Goal: Task Accomplishment & Management: Manage account settings

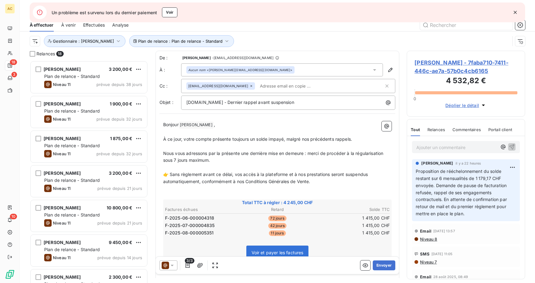
scroll to position [218, 114]
click at [515, 14] on icon "button" at bounding box center [515, 12] width 6 height 6
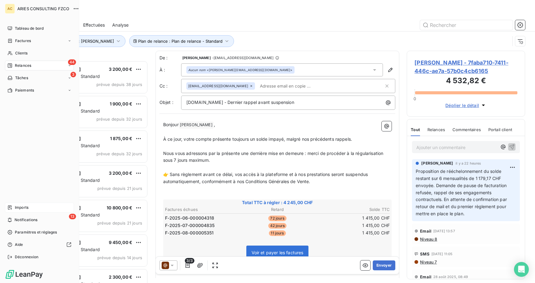
click at [24, 208] on span "Imports" at bounding box center [22, 208] width 14 height 6
click at [22, 207] on span "Imports" at bounding box center [22, 208] width 14 height 6
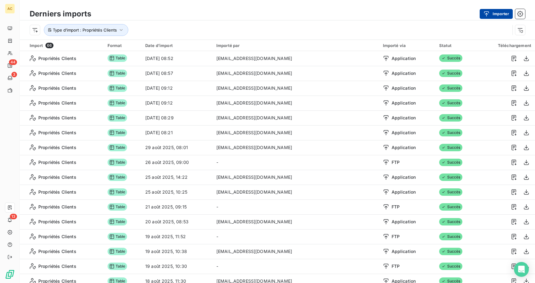
click at [502, 14] on button "Importer" at bounding box center [496, 14] width 33 height 10
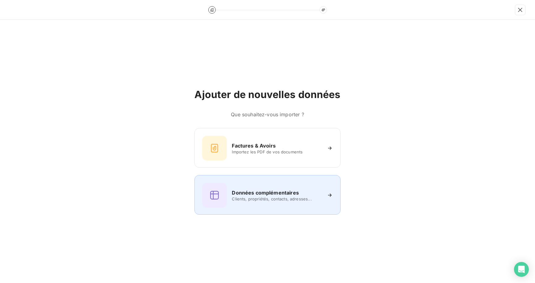
click at [257, 196] on span "Clients, propriétés, contacts, adresses..." at bounding box center [277, 198] width 90 height 5
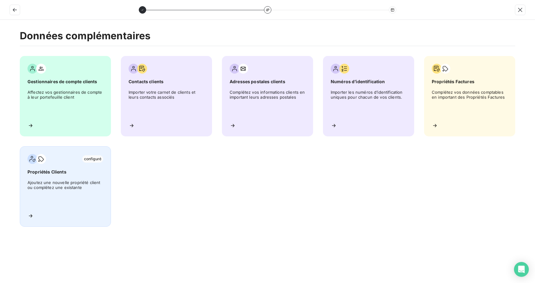
click at [71, 188] on span "Ajoutez une nouvelle propriété client ou complétez une existante" at bounding box center [66, 194] width 76 height 28
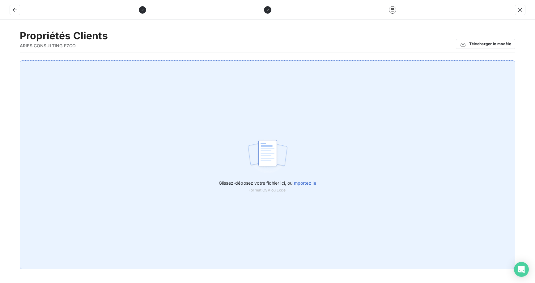
click at [311, 183] on span "importez le" at bounding box center [305, 182] width 24 height 5
click at [0, 61] on input "Glissez-déposez votre fichier ici, ou importez le" at bounding box center [0, 60] width 0 height 0
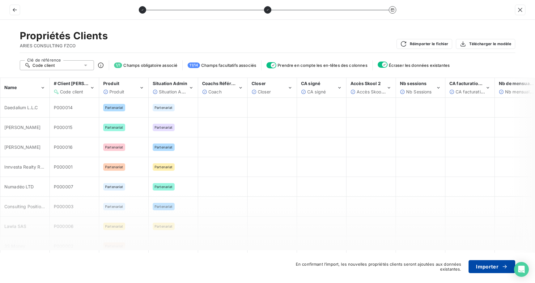
click at [494, 265] on button "Importer" at bounding box center [492, 266] width 47 height 13
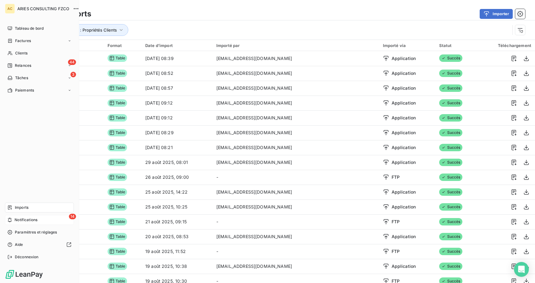
click at [15, 222] on span "Notifications" at bounding box center [26, 220] width 23 height 6
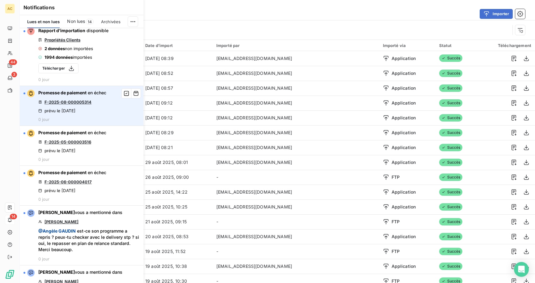
scroll to position [13, 0]
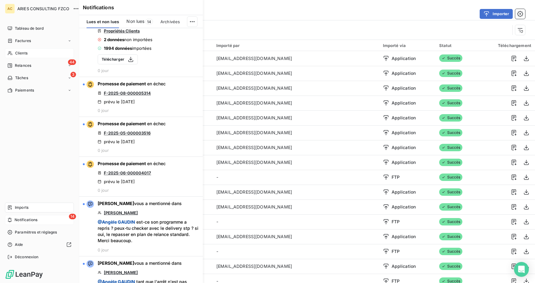
click at [18, 53] on span "Clients" at bounding box center [21, 53] width 12 height 6
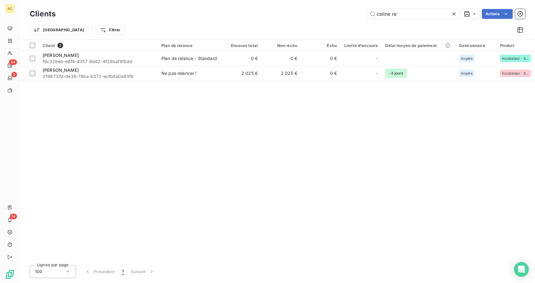
type input "celine reny"
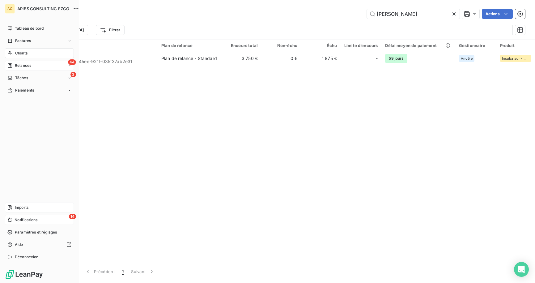
click at [14, 65] on div "Relances" at bounding box center [19, 66] width 24 height 6
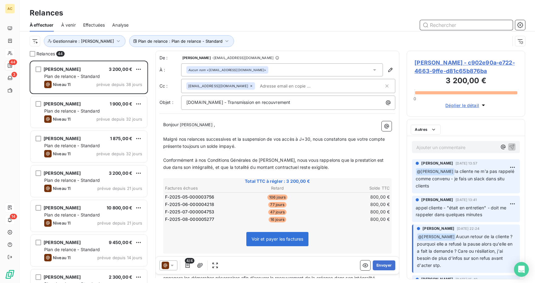
scroll to position [218, 114]
click at [315, 122] on p "Bonjour Brigitte Richard ﻿ ," at bounding box center [277, 124] width 229 height 7
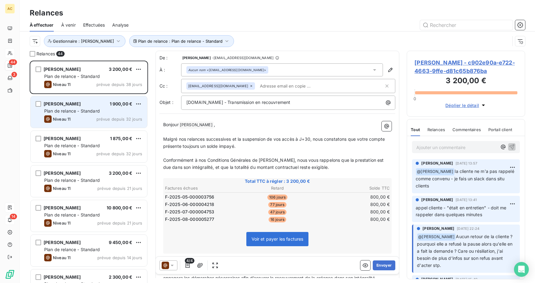
click at [94, 111] on span "Plan de relance - Standard" at bounding box center [72, 110] width 56 height 5
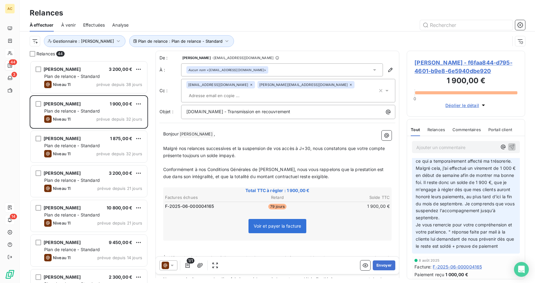
scroll to position [66, 0]
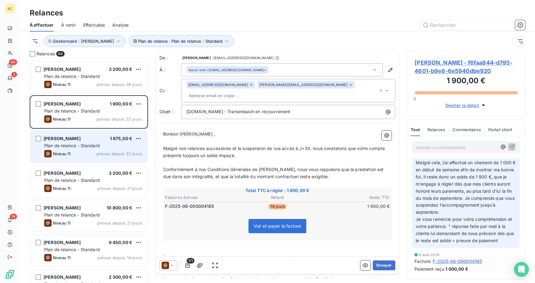
click at [87, 147] on span "Plan de relance - Standard" at bounding box center [72, 145] width 56 height 5
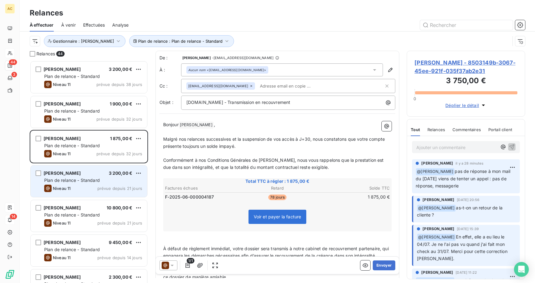
click at [85, 175] on div "Hayate SAMIINIA 3 200,00 €" at bounding box center [93, 173] width 98 height 6
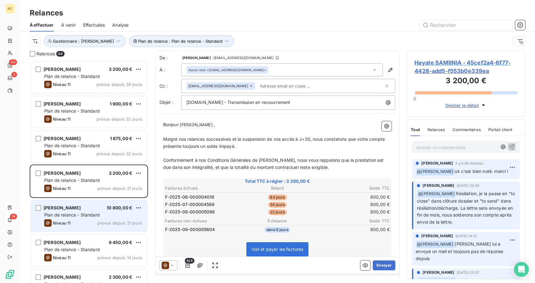
click at [74, 221] on div "Niveau 11 prévue depuis 21 jours" at bounding box center [93, 222] width 98 height 7
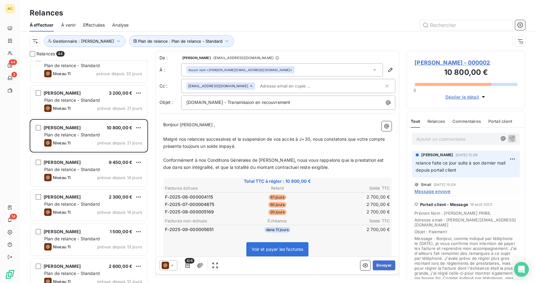
scroll to position [81, 0]
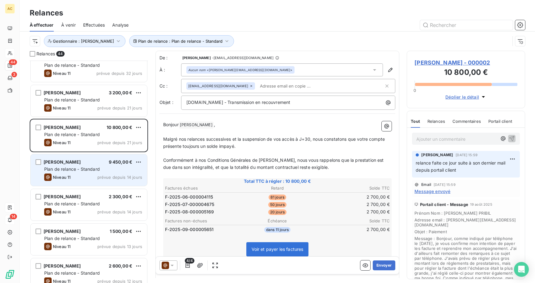
click at [88, 168] on span "Plan de relance - Standard" at bounding box center [72, 168] width 56 height 5
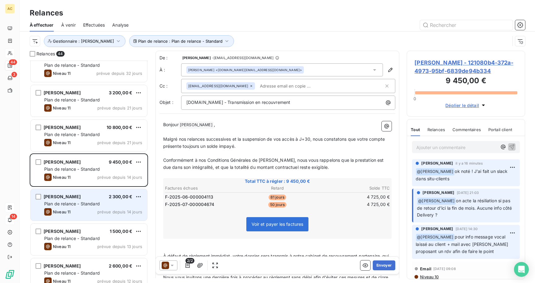
click at [90, 207] on div "Thomas Dalomis 2 300,00 € Plan de relance - Standard Niveau 11 prévue depuis 14…" at bounding box center [89, 205] width 117 height 32
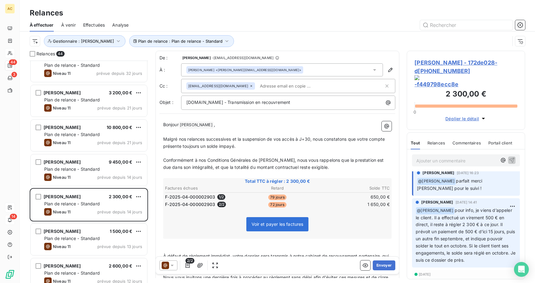
scroll to position [4, 0]
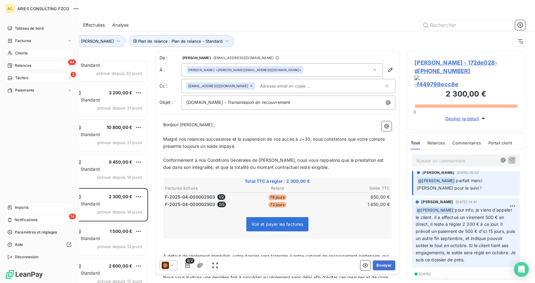
click at [21, 78] on span "Tâches" at bounding box center [21, 78] width 13 height 6
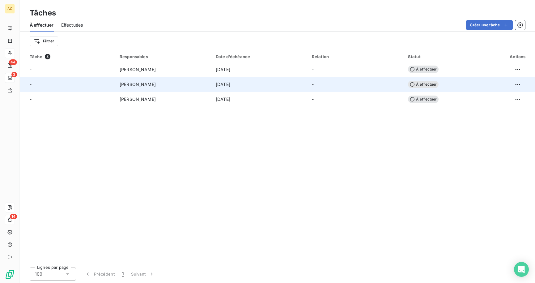
click at [249, 84] on div "16 sept. 2025" at bounding box center [260, 84] width 89 height 6
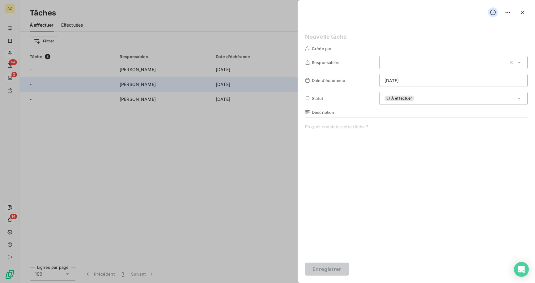
type input "16/09/2025"
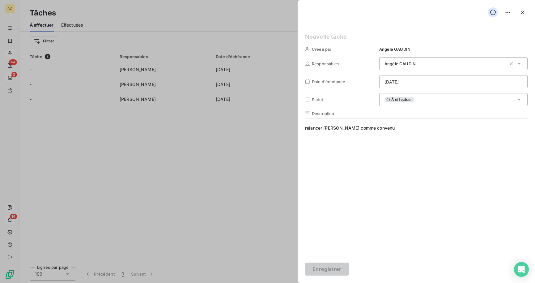
click at [246, 157] on div at bounding box center [267, 141] width 535 height 283
click at [510, 13] on html "AC 44 3 14 Tâches À effectuer Effectuées Créer une tâche Filtrer Tâche 3 Respon…" at bounding box center [267, 141] width 535 height 283
click at [525, 13] on html "AC 44 3 14 Tâches À effectuer Effectuées Créer une tâche Filtrer Tâche 3 Respon…" at bounding box center [267, 141] width 535 height 283
click at [524, 12] on icon "button" at bounding box center [523, 12] width 6 height 6
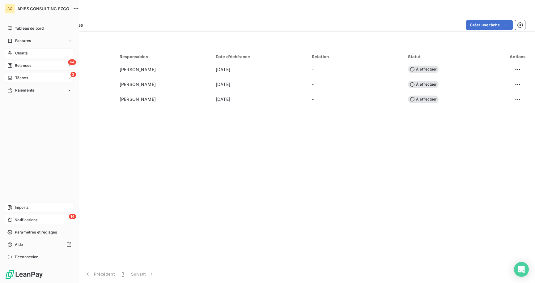
click at [18, 61] on div "44 Relances" at bounding box center [39, 66] width 69 height 10
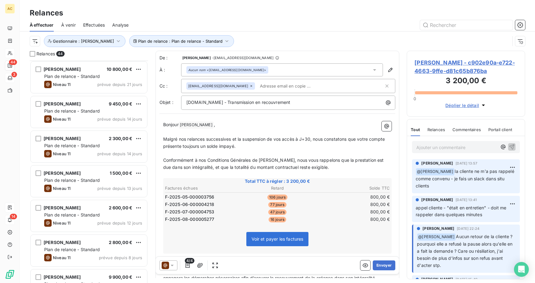
scroll to position [147, 0]
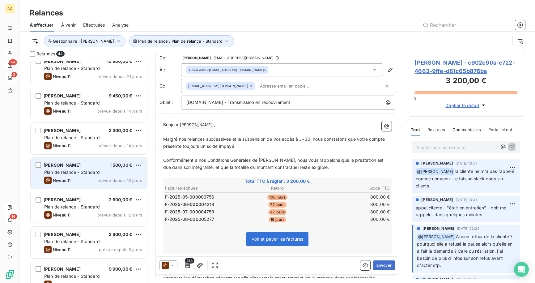
click at [97, 174] on span "Plan de relance - Standard" at bounding box center [72, 171] width 56 height 5
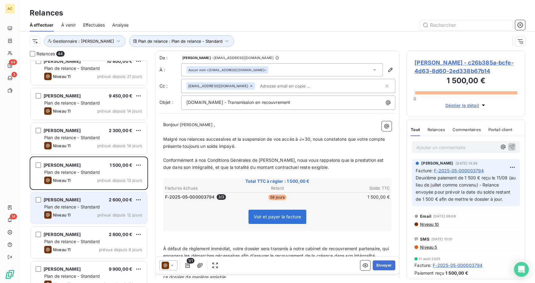
click at [105, 209] on div "Plan de relance - Standard" at bounding box center [93, 207] width 98 height 6
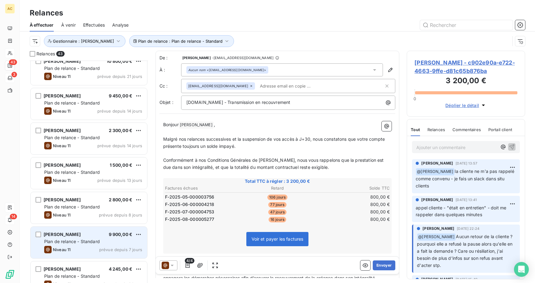
click at [84, 247] on div "Niveau 11 prévue depuis 7 jours" at bounding box center [93, 249] width 98 height 7
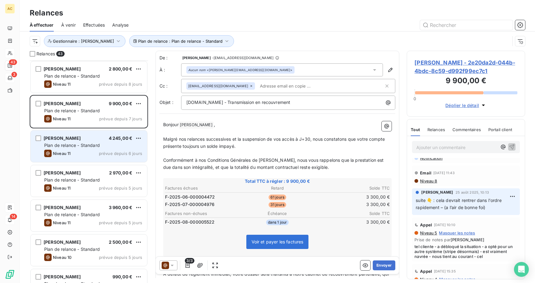
scroll to position [291, 0]
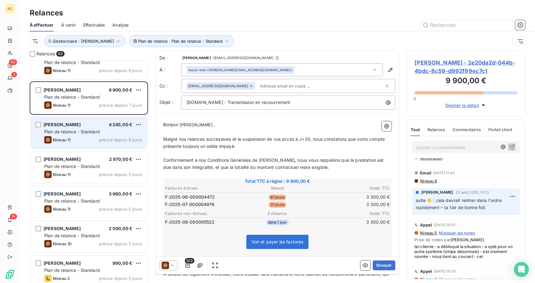
click at [80, 136] on div "Niveau 11 prévue depuis 6 jours" at bounding box center [93, 139] width 98 height 7
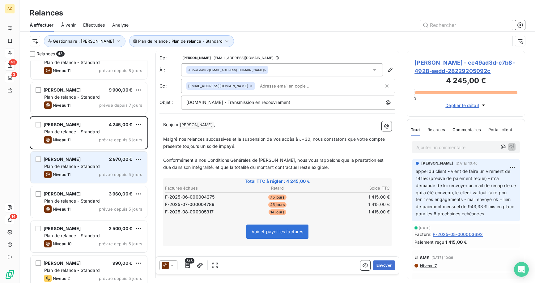
click at [78, 169] on div "Plan de relance - Standard" at bounding box center [93, 166] width 98 height 6
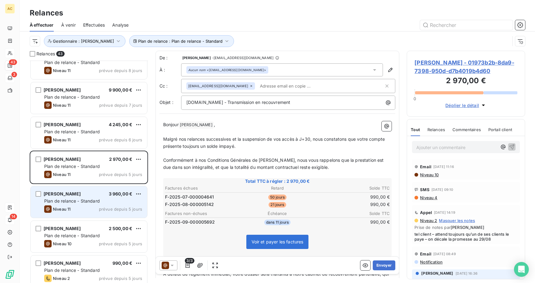
click at [93, 203] on div "Plan de relance - Standard" at bounding box center [93, 201] width 98 height 6
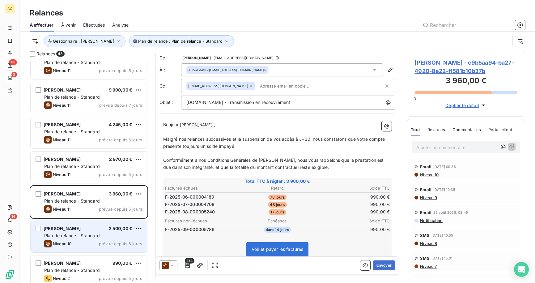
click at [93, 231] on div "Cuneyt Gargin 2 500,00 €" at bounding box center [93, 229] width 98 height 6
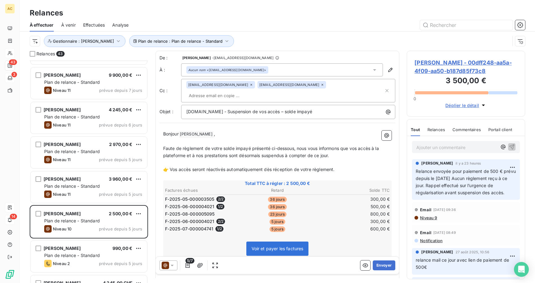
scroll to position [390, 0]
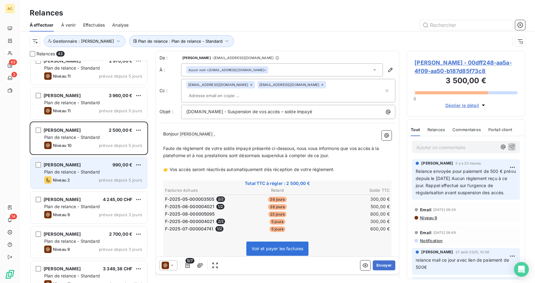
click at [87, 170] on span "Plan de relance - Standard" at bounding box center [72, 171] width 56 height 5
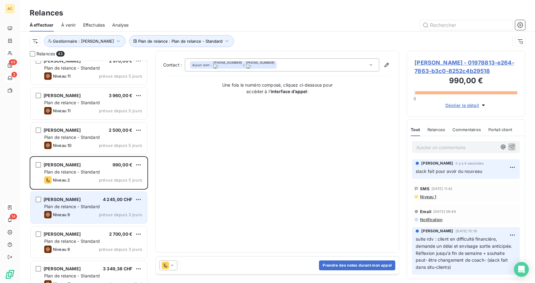
click at [100, 205] on span "Plan de relance - Standard" at bounding box center [72, 206] width 56 height 5
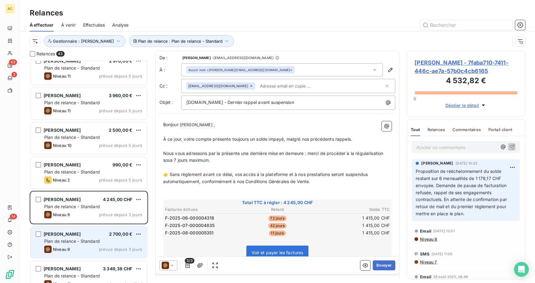
click at [101, 243] on div "Plan de relance - Standard" at bounding box center [93, 241] width 98 height 6
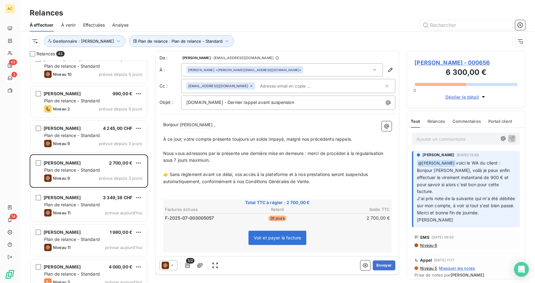
scroll to position [462, 0]
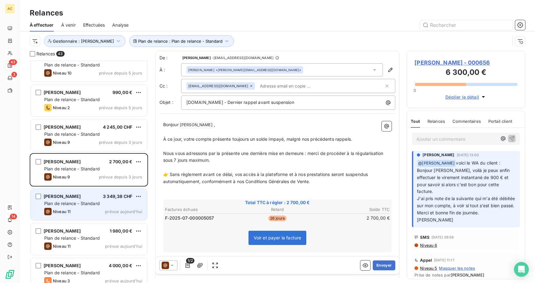
click at [79, 207] on div "Edmanuel Manelia 3 349,38 CHF Plan de relance - Standard Niveau 11 prévue aujou…" at bounding box center [89, 205] width 117 height 32
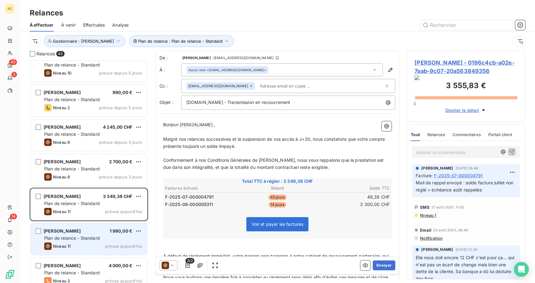
click at [86, 243] on div "Niveau 11 prévue aujourd’hui" at bounding box center [93, 245] width 98 height 7
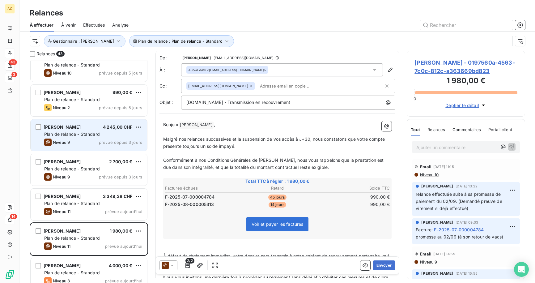
click at [109, 143] on span "prévue depuis 3 jours" at bounding box center [120, 142] width 43 height 5
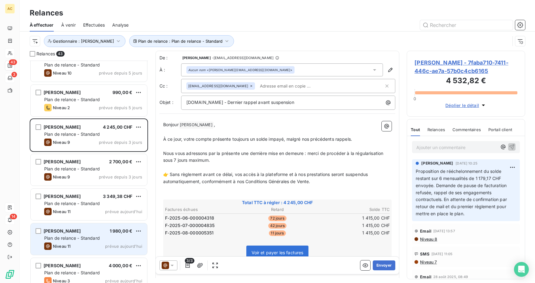
click at [84, 250] on div "Niveau 11 prévue aujourd’hui" at bounding box center [93, 245] width 98 height 7
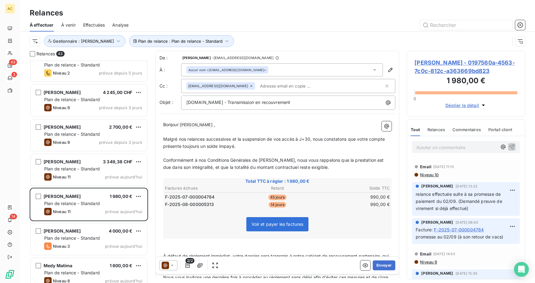
scroll to position [576, 0]
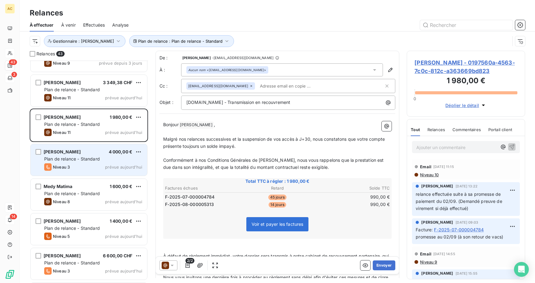
click at [85, 156] on span "Plan de relance - Standard" at bounding box center [72, 158] width 56 height 5
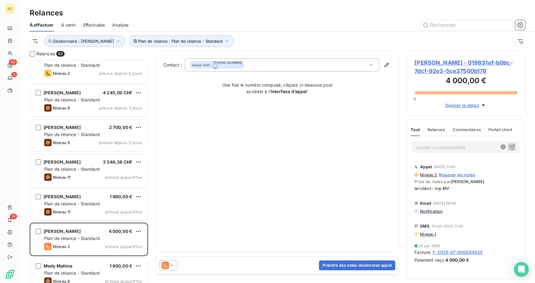
scroll to position [582, 0]
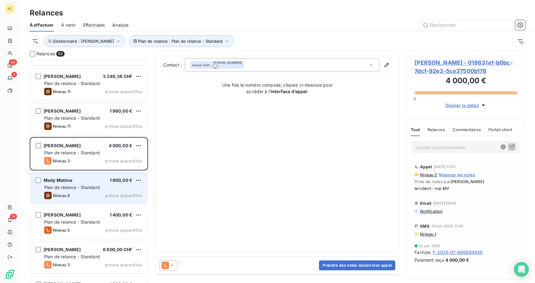
click at [95, 187] on span "Plan de relance - Standard" at bounding box center [72, 187] width 56 height 5
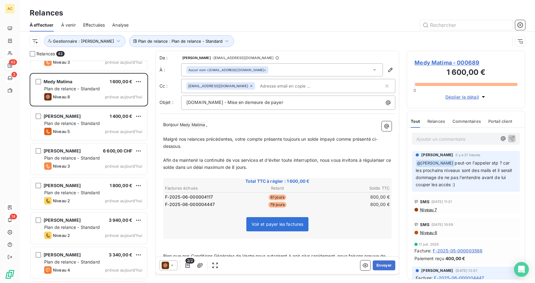
scroll to position [710, 0]
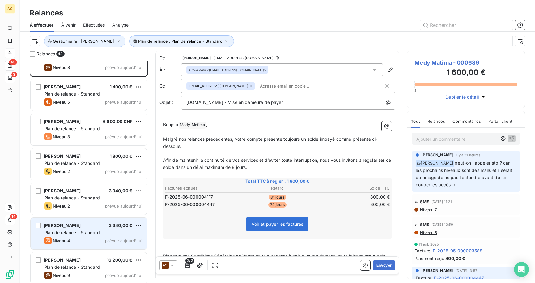
click at [86, 235] on span "Plan de relance - Standard" at bounding box center [72, 232] width 56 height 5
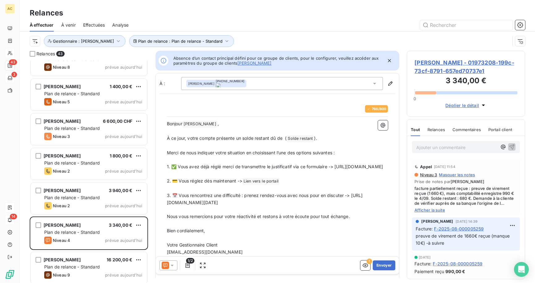
scroll to position [710, 0]
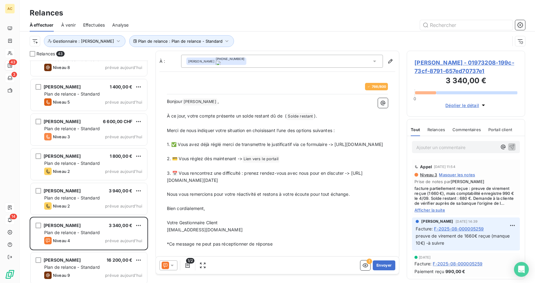
drag, startPoint x: 363, startPoint y: 187, endPoint x: 163, endPoint y: 188, distance: 199.8
click at [163, 188] on div "766 / 800 Bonjour Mariame OUATTARA ﻿ , ﻿ À ce jour, votre compte présente un so…" at bounding box center [277, 165] width 229 height 172
click at [382, 266] on button "Envoyer" at bounding box center [384, 265] width 23 height 10
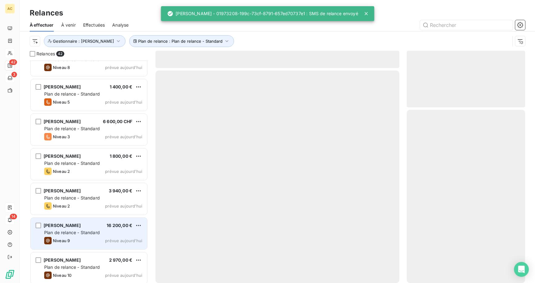
click at [82, 237] on div "Niveau 9 prévue aujourd’hui" at bounding box center [93, 240] width 98 height 7
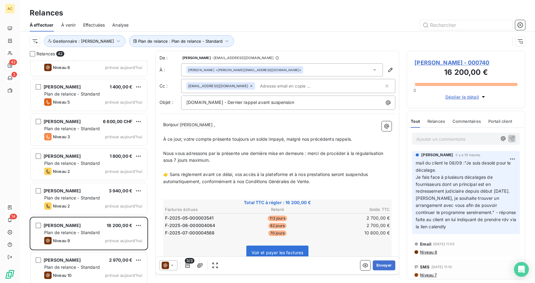
click at [451, 140] on p "Ajouter un commentaire ﻿" at bounding box center [457, 139] width 81 height 8
click at [425, 139] on span "rdv avec le client le 15/09" at bounding box center [443, 138] width 53 height 5
click at [509, 139] on icon "button" at bounding box center [512, 138] width 6 height 6
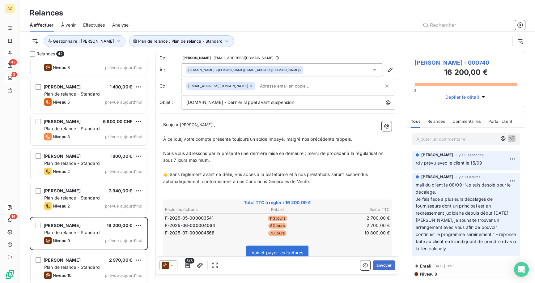
scroll to position [728, 0]
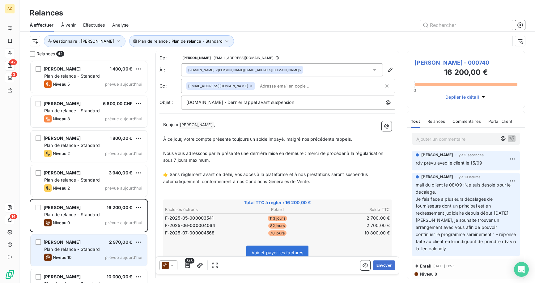
click at [76, 248] on span "Plan de relance - Standard" at bounding box center [72, 248] width 56 height 5
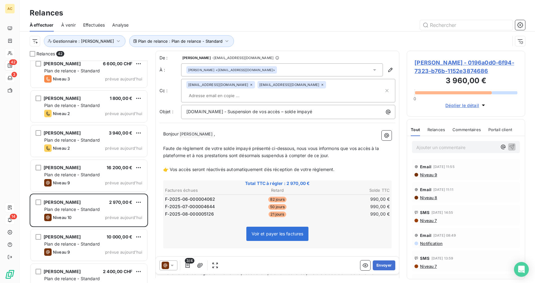
scroll to position [824, 0]
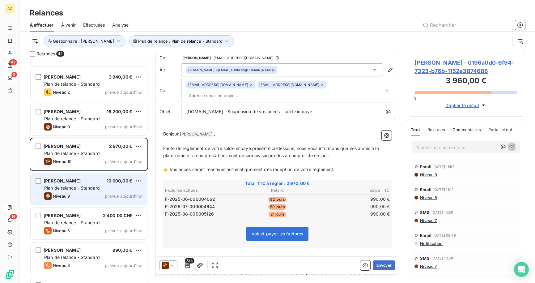
click at [80, 192] on div "Christophe Gultekin 10 000,00 € Plan de relance - Standard Niveau 9 prévue aujo…" at bounding box center [89, 189] width 117 height 32
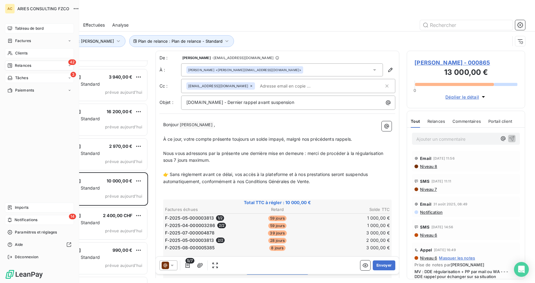
click at [28, 30] on span "Tableau de bord" at bounding box center [29, 29] width 29 height 6
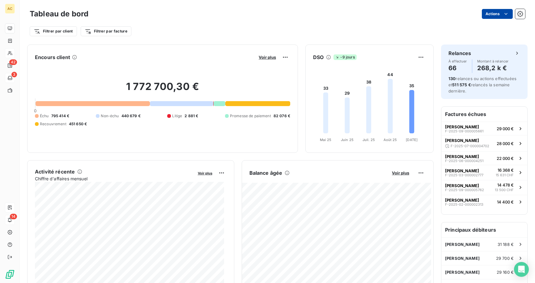
click at [492, 15] on html "AC 42 3 14 Tableau de bord Actions Filtrer par client Filtrer par facture Encou…" at bounding box center [267, 141] width 535 height 283
click at [516, 15] on html "AC 42 3 14 Tableau de bord Actions Exporter le tableau de bord Filtrer par clie…" at bounding box center [267, 141] width 535 height 283
click at [517, 15] on icon "button" at bounding box center [520, 14] width 6 height 6
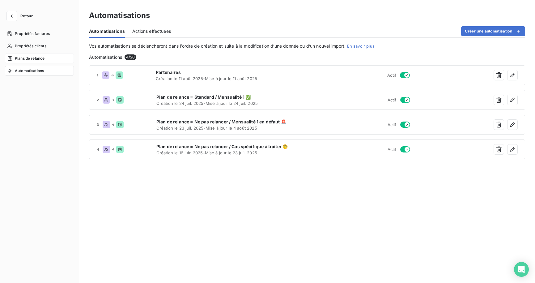
click at [19, 59] on span "Plans de relance" at bounding box center [30, 59] width 30 height 6
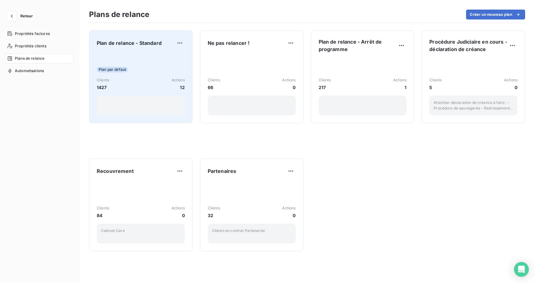
click at [136, 53] on div "Plan par défaut Clients 1427 Actions 12" at bounding box center [141, 84] width 88 height 62
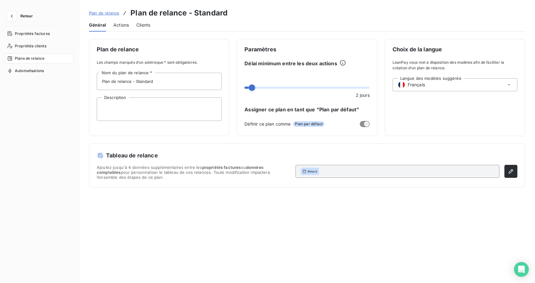
click at [126, 27] on span "Actions" at bounding box center [121, 25] width 15 height 6
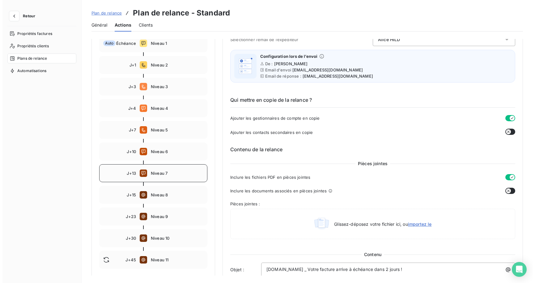
scroll to position [117, 0]
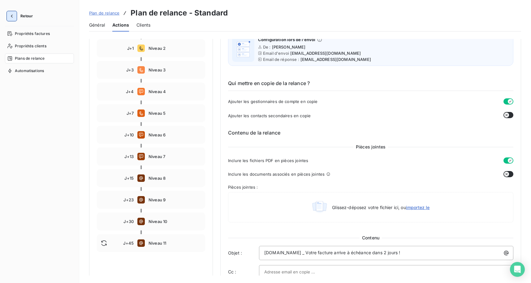
click at [11, 17] on icon "button" at bounding box center [12, 16] width 6 height 6
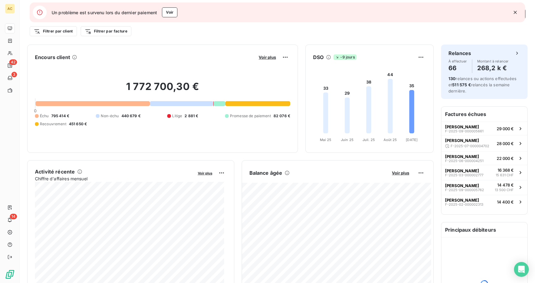
click at [516, 12] on icon "button" at bounding box center [515, 12] width 6 height 6
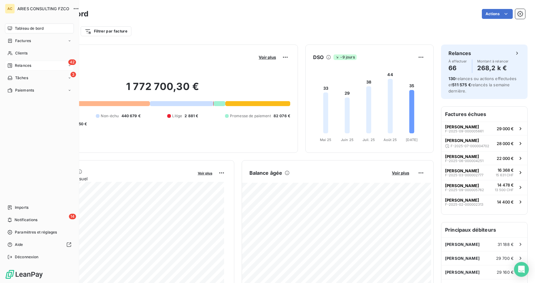
click at [26, 66] on span "Relances" at bounding box center [23, 66] width 16 height 6
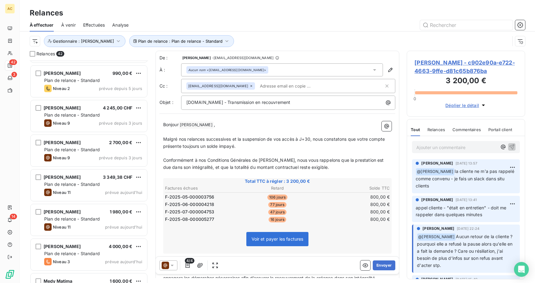
scroll to position [490, 0]
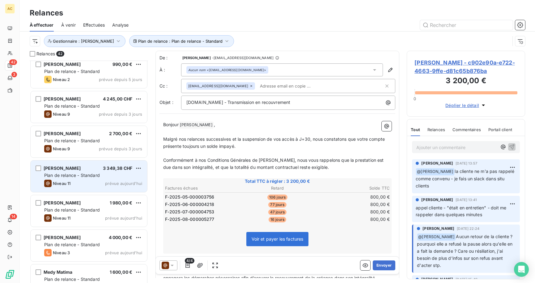
click at [92, 180] on div "Niveau 11 prévue aujourd’hui" at bounding box center [93, 183] width 98 height 7
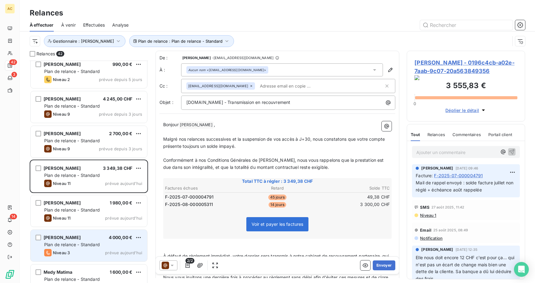
click at [87, 239] on div "Corentin Taveau 4 000,00 €" at bounding box center [93, 238] width 98 height 6
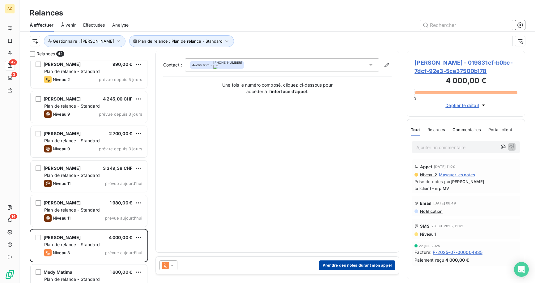
click at [355, 265] on button "Prendre des notes durant mon appel" at bounding box center [357, 265] width 76 height 10
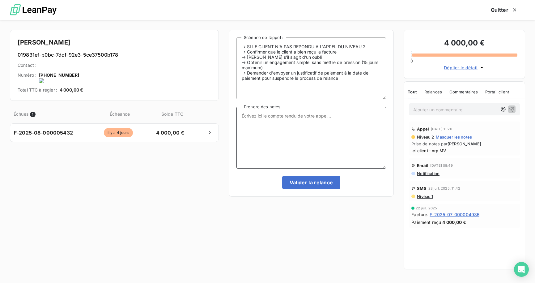
click at [330, 114] on textarea "Prendre des notes" at bounding box center [312, 138] width 150 height 62
type textarea "tel client - nrp MV"
click at [303, 182] on button "Valider la relance" at bounding box center [311, 182] width 58 height 13
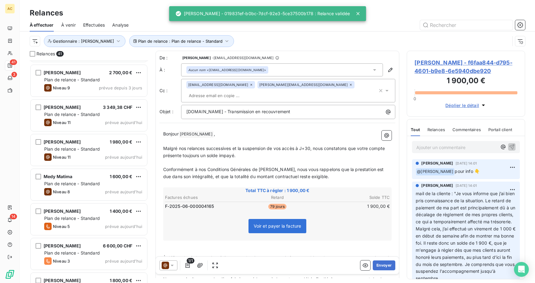
scroll to position [568, 0]
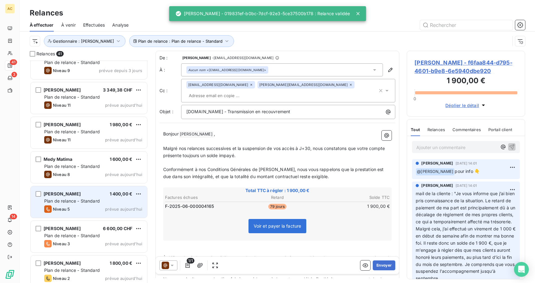
click at [73, 200] on span "Plan de relance - Standard" at bounding box center [72, 200] width 56 height 5
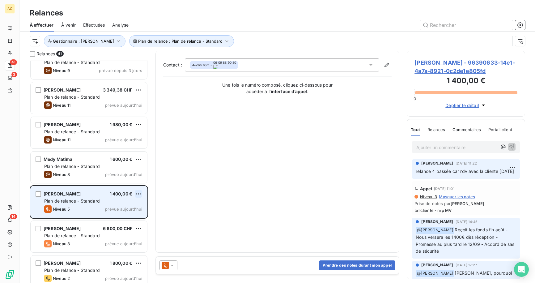
click at [138, 194] on html "AC 41 3 14 Relances À effectuer À venir Effectuées Analyse Plan de relance : Pl…" at bounding box center [267, 141] width 535 height 283
click at [111, 219] on div "Passer cette action" at bounding box center [111, 217] width 55 height 10
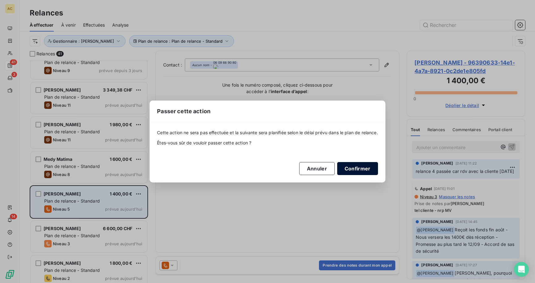
click at [364, 172] on button "Confirmer" at bounding box center [357, 168] width 41 height 13
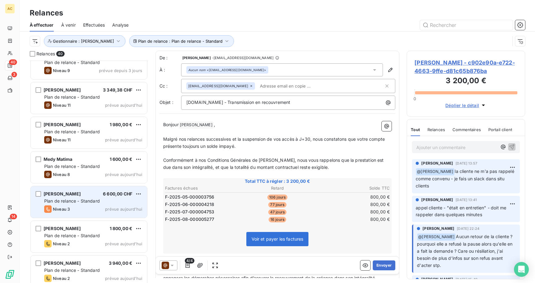
click at [93, 203] on span "Plan de relance - Standard" at bounding box center [72, 200] width 56 height 5
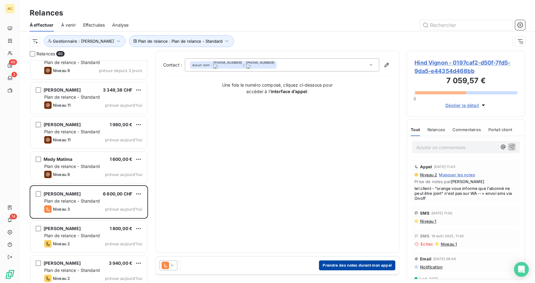
click at [337, 267] on button "Prendre des notes durant mon appel" at bounding box center [357, 265] width 76 height 10
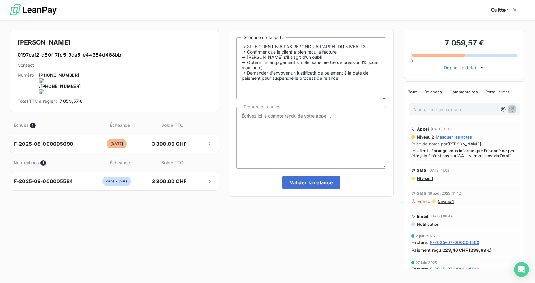
click at [131, 67] on onoff-telecom-ce-actions-button at bounding box center [131, 67] width 0 height 0
click at [302, 126] on textarea "Prendre des notes" at bounding box center [312, 138] width 150 height 62
drag, startPoint x: 412, startPoint y: 150, endPoint x: 428, endPoint y: 162, distance: 20.4
click at [428, 158] on span "tel client - "orange vous informe que l'abonné ne peut être joint" n'est pas su…" at bounding box center [465, 153] width 106 height 10
copy span "tel client - "orange vous informe que l'abonné ne peut être joint" n'est pas su…"
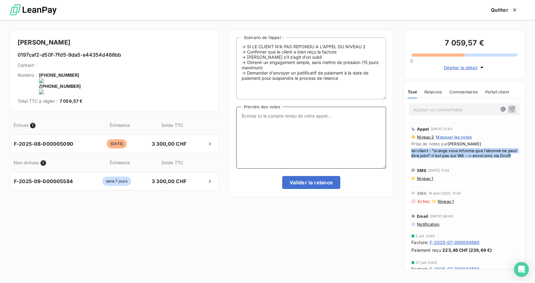
click at [293, 126] on textarea "Prendre des notes" at bounding box center [312, 138] width 150 height 62
paste textarea "tel client - "orange vous informe que l'abonné ne peut être joint" n'est pas su…"
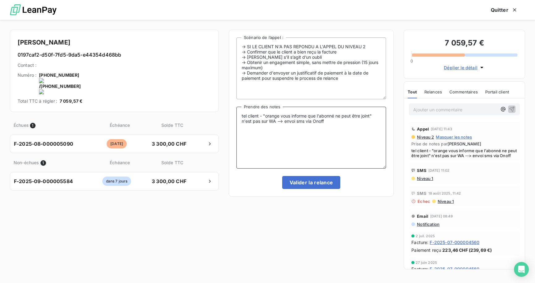
click at [285, 122] on textarea "tel client - "orange vous informe que l'abonné ne peut être joint" n'est pas su…" at bounding box center [312, 138] width 150 height 62
drag, startPoint x: 286, startPoint y: 121, endPoint x: 227, endPoint y: 123, distance: 58.8
click at [227, 123] on div "Hind Vignon 0197caf2-d50f-7fd5-9da5-e44354d468bb Contact : Numéro : +33 7 86 69…" at bounding box center [267, 151] width 535 height 263
click at [291, 123] on textarea "tel client - "orange vous informe que l'abonné ne peut être joint" envoi sms vi…" at bounding box center [312, 138] width 150 height 62
drag, startPoint x: 254, startPoint y: 121, endPoint x: 257, endPoint y: 132, distance: 11.0
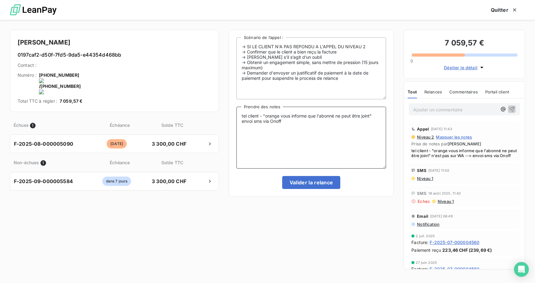
click at [253, 121] on textarea "tel client - "orange vous informe que l'abonné ne peut être joint" envoi sms vi…" at bounding box center [312, 138] width 150 height 62
click at [336, 124] on textarea "tel client - "orange vous informe que l'abonné ne peut être joint" envoi d'un n…" at bounding box center [312, 138] width 150 height 62
type textarea "tel client - "orange vous informe que l'abonné ne peut être joint" envoi d'un n…"
click at [317, 183] on button "Valider la relance" at bounding box center [311, 182] width 58 height 13
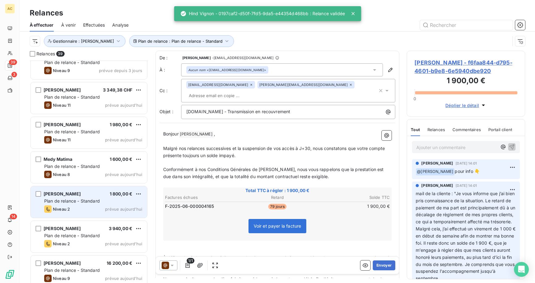
click at [102, 212] on div "Niveau 2 prévue aujourd’hui" at bounding box center [93, 208] width 98 height 7
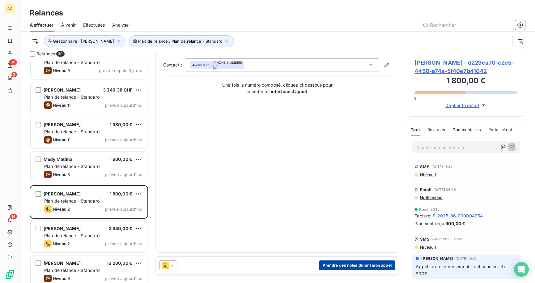
click at [357, 265] on button "Prendre des notes durant mon appel" at bounding box center [357, 265] width 76 height 10
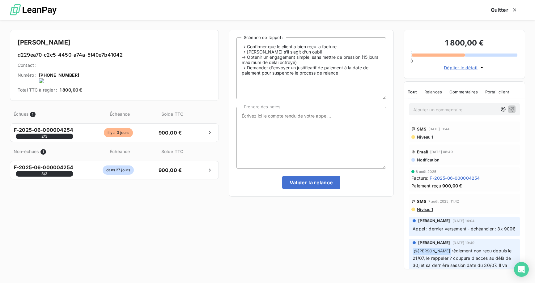
click at [79, 67] on onoff-telecom-ce-actions-button at bounding box center [79, 67] width 0 height 0
click at [304, 130] on textarea "Prendre des notes" at bounding box center [312, 138] width 150 height 62
click at [259, 118] on textarea "tel client -" at bounding box center [312, 138] width 150 height 62
click at [292, 118] on textarea "tel cliente -" at bounding box center [312, 138] width 150 height 62
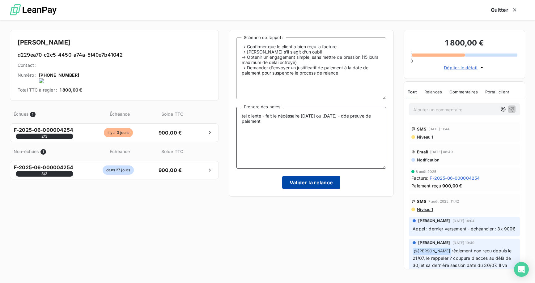
type textarea "tel cliente - fait le nécéssaire aujourd'hui ou demain - dde preuve de paiement"
click at [320, 182] on button "Valider la relance" at bounding box center [311, 182] width 58 height 13
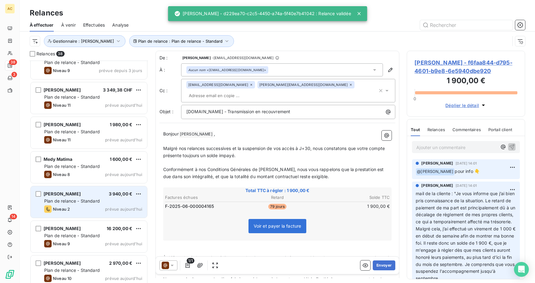
click at [107, 201] on div "Plan de relance - Standard" at bounding box center [93, 201] width 98 height 6
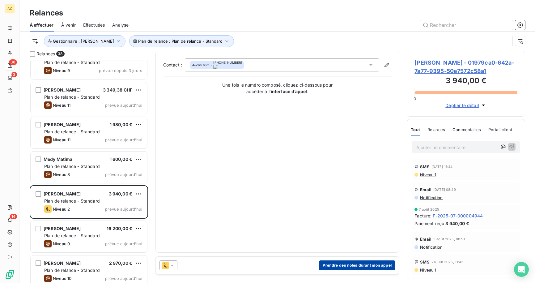
click at [362, 265] on button "Prendre des notes durant mon appel" at bounding box center [357, 265] width 76 height 10
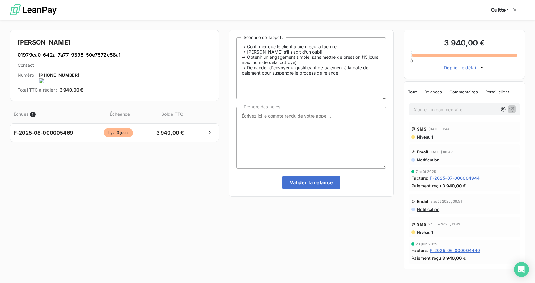
click at [79, 67] on onoff-telecom-ce-actions-button at bounding box center [79, 67] width 0 height 0
click at [316, 115] on textarea "Prendre des notes" at bounding box center [312, 138] width 150 height 62
click at [278, 129] on textarea "tel client -" at bounding box center [312, 138] width 150 height 62
drag, startPoint x: 287, startPoint y: 115, endPoint x: 269, endPoint y: 118, distance: 17.8
click at [269, 118] on textarea "tel client - le virement a bien été fait dimanche" at bounding box center [312, 138] width 150 height 62
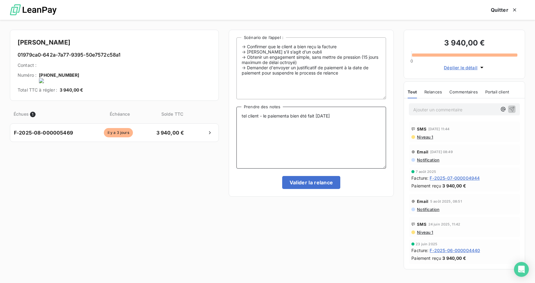
type textarea "tel client - le paiement a bien été fait dimanche"
click at [347, 117] on textarea "tel client - le paiement a bien été fait dimanche" at bounding box center [312, 138] width 150 height 62
click at [309, 185] on button "Valider la relance" at bounding box center [311, 182] width 58 height 13
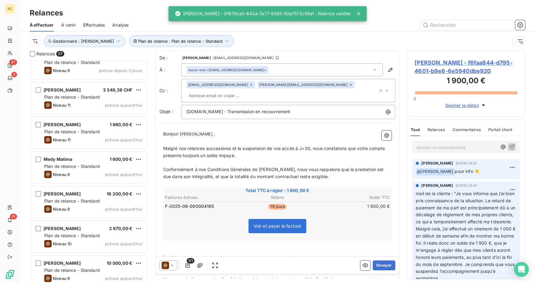
scroll to position [653, 0]
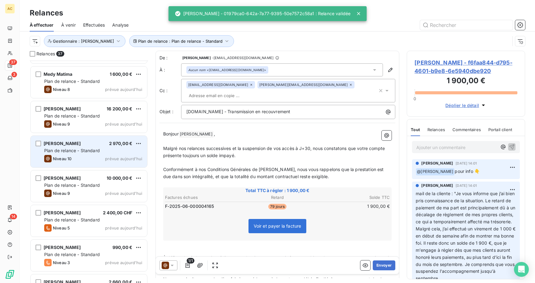
click at [78, 149] on span "Plan de relance - Standard" at bounding box center [72, 150] width 56 height 5
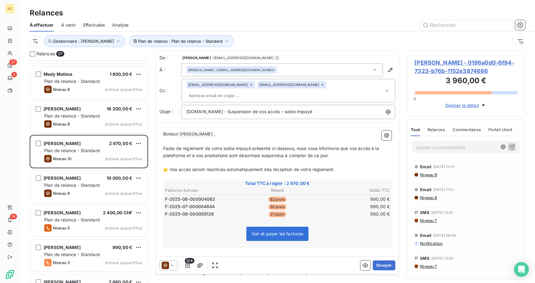
click at [465, 149] on p "Ajouter un commentaire ﻿" at bounding box center [457, 147] width 81 height 8
click at [424, 147] on span "tentaive appel - nrp MV" at bounding box center [441, 146] width 49 height 5
click at [471, 146] on p "tentative appel - nrp MV" at bounding box center [457, 146] width 81 height 7
click at [510, 147] on icon "button" at bounding box center [512, 146] width 5 height 5
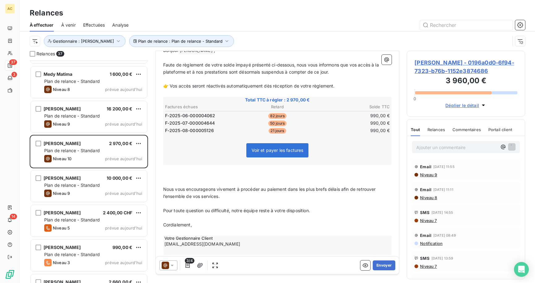
scroll to position [84, 0]
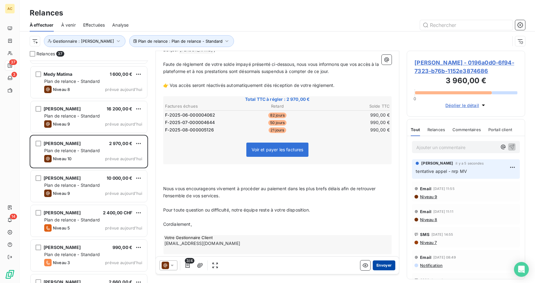
click at [384, 265] on button "Envoyer" at bounding box center [384, 265] width 23 height 10
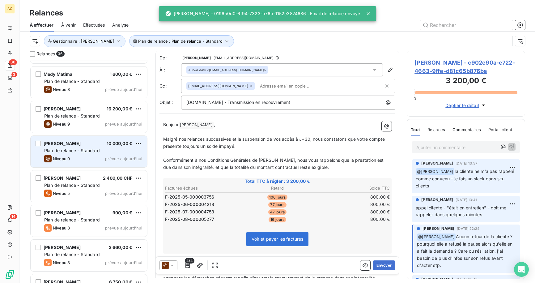
click at [96, 147] on div "Christophe Gultekin 10 000,00 € Plan de relance - Standard Niveau 9 prévue aujo…" at bounding box center [89, 152] width 117 height 32
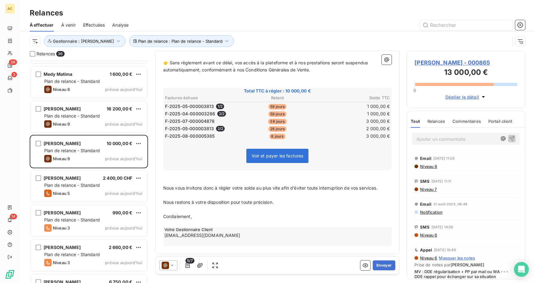
scroll to position [114, 0]
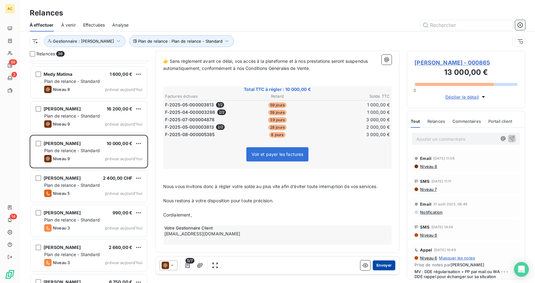
click at [382, 266] on button "Envoyer" at bounding box center [384, 265] width 23 height 10
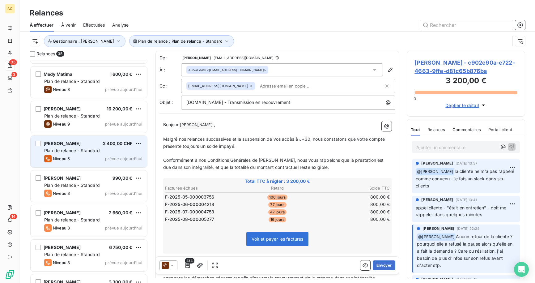
click at [95, 154] on div "Baba Mahamat 2 400,00 CHF Plan de relance - Standard Niveau 5 prévue aujourd’hui" at bounding box center [89, 152] width 117 height 32
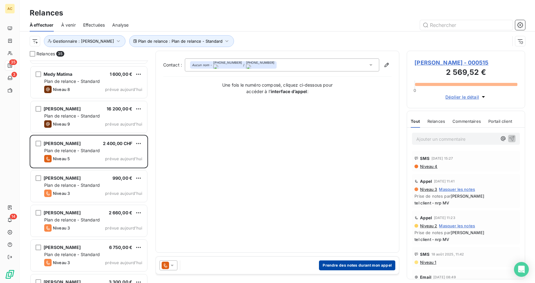
click at [337, 266] on button "Prendre des notes durant mon appel" at bounding box center [357, 265] width 76 height 10
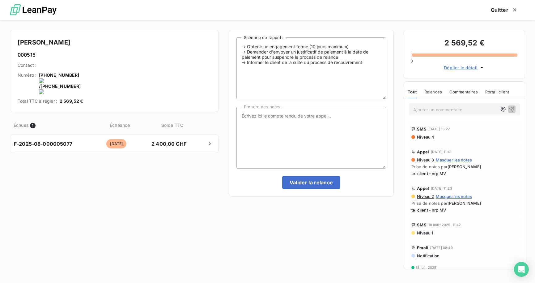
click at [122, 67] on onoff-telecom-ce-actions-button at bounding box center [122, 67] width 0 height 0
drag, startPoint x: 88, startPoint y: 75, endPoint x: 120, endPoint y: 75, distance: 32.5
click at [81, 84] on onoff-telecom-ce-phone-number-wrapper "+41 78 793 12 11" at bounding box center [61, 86] width 40 height 5
copy onoff-telecom-ce-phone-number-wrapper "+41 78 793 12 11"
click at [311, 122] on textarea "Prendre des notes" at bounding box center [312, 138] width 150 height 62
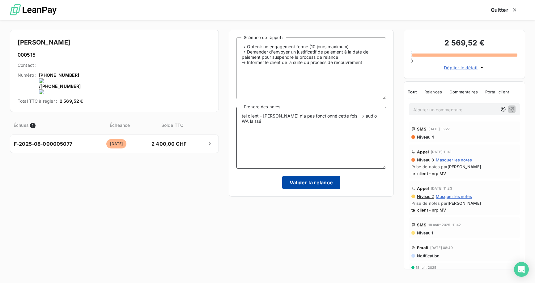
type textarea "tel client - Onoff n'a pas fonctionné cette fois --> audio WA laissé"
click at [326, 181] on button "Valider la relance" at bounding box center [311, 182] width 58 height 13
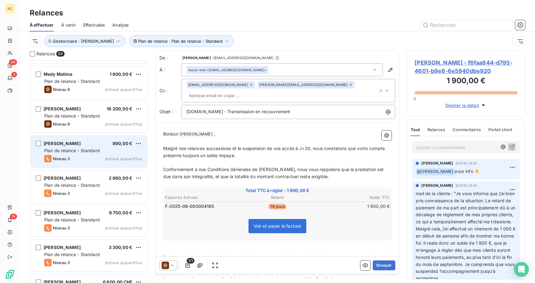
click at [87, 158] on div "Niveau 3 prévue aujourd’hui" at bounding box center [93, 158] width 98 height 7
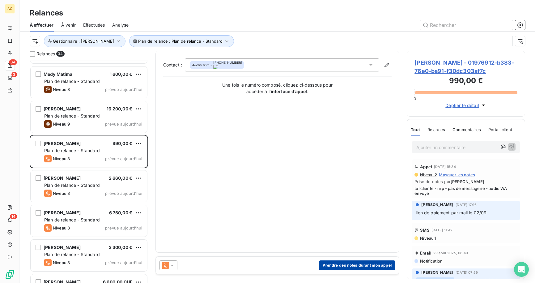
click at [354, 262] on button "Prendre des notes durant mon appel" at bounding box center [357, 265] width 76 height 10
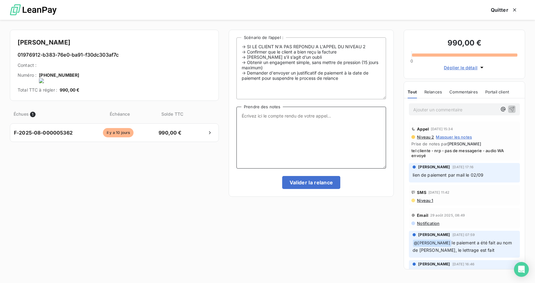
click at [257, 119] on textarea "Prendre des notes" at bounding box center [312, 138] width 150 height 62
click at [250, 117] on textarea "Prendre des notes" at bounding box center [312, 138] width 150 height 62
drag, startPoint x: 297, startPoint y: 120, endPoint x: 271, endPoint y: 116, distance: 25.6
click at [271, 116] on textarea "tel cliente WA nep" at bounding box center [312, 138] width 150 height 62
click at [318, 120] on textarea "tel cliente WA fait" at bounding box center [312, 138] width 150 height 62
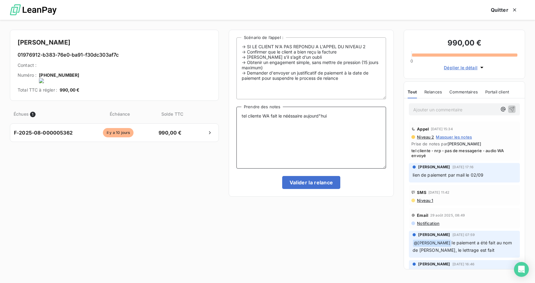
click at [270, 115] on textarea "tel cliente WA fait le nééssaire aujourd"hui" at bounding box center [312, 138] width 150 height 62
click at [346, 117] on textarea "tel cliente WA - va voir avec sa banque et fait le nééssaire aujourd"hui" at bounding box center [312, 138] width 150 height 62
drag, startPoint x: 260, startPoint y: 120, endPoint x: 264, endPoint y: 135, distance: 15.7
click at [260, 120] on textarea "tel cliente WA - va voir avec sa banque et fait le nécéssaire aujourd"hui" at bounding box center [312, 138] width 150 height 62
click at [304, 126] on textarea "tel cliente WA - va voir avec sa banque et fait le nécéssaire aujourd'hui" at bounding box center [312, 138] width 150 height 62
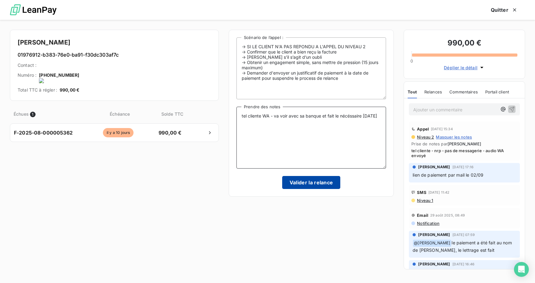
type textarea "tel cliente WA - va voir avec sa banque et fait le nécéssaire aujourd'hui"
click at [312, 182] on button "Valider la relance" at bounding box center [311, 182] width 58 height 13
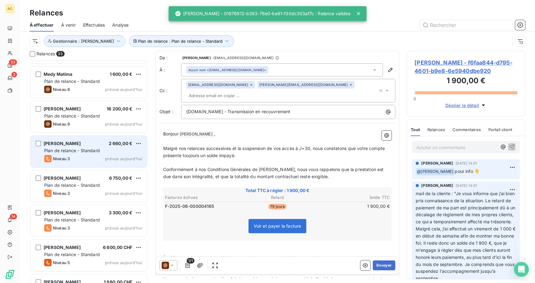
click at [89, 156] on div "Niveau 3 prévue aujourd’hui" at bounding box center [93, 158] width 98 height 7
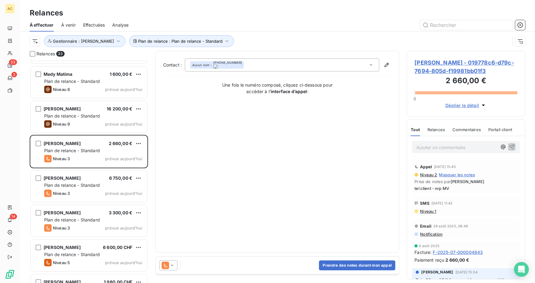
click at [327, 148] on div "Contact : Aucun nom - +33 6 59 36 22 26 Une fois le numéro composé, cliquez ci-…" at bounding box center [277, 151] width 229 height 186
click at [357, 264] on button "Prendre des notes durant mon appel" at bounding box center [357, 265] width 76 height 10
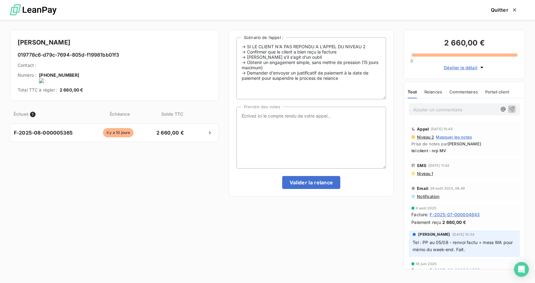
click at [81, 67] on onoff-telecom-ce-actions-button at bounding box center [81, 67] width 0 height 0
click at [259, 122] on textarea "Prendre des notes" at bounding box center [312, 138] width 150 height 62
type textarea "tel client - nrp MV"
click at [310, 184] on button "Valider la relance" at bounding box center [311, 182] width 58 height 13
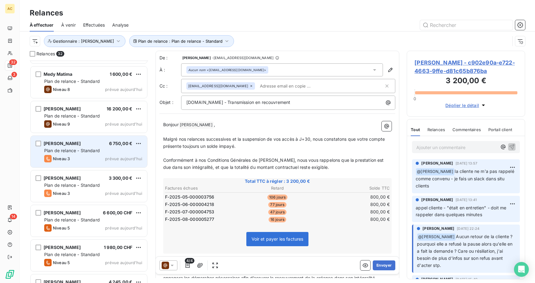
click at [88, 151] on span "Plan de relance - Standard" at bounding box center [72, 150] width 56 height 5
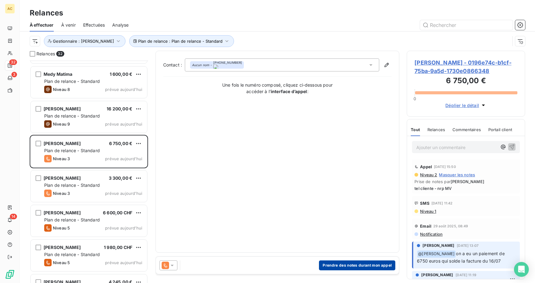
click at [368, 267] on button "Prendre des notes durant mon appel" at bounding box center [357, 265] width 76 height 10
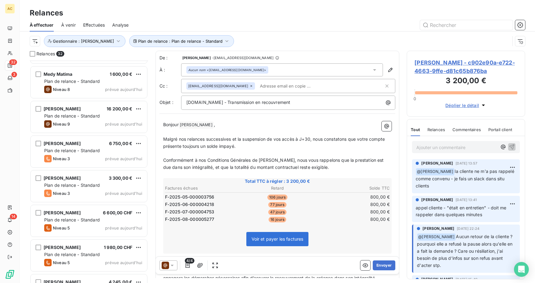
click at [93, 24] on span "Effectuées" at bounding box center [94, 25] width 22 height 6
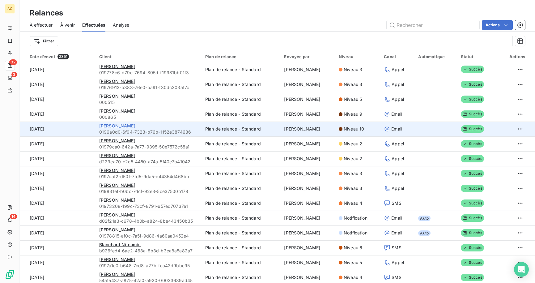
click at [107, 127] on span "Fanta Bamba" at bounding box center [117, 125] width 36 height 5
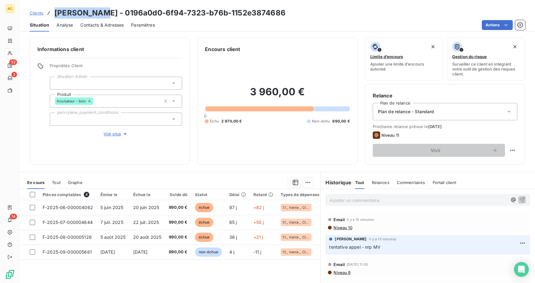
drag, startPoint x: 56, startPoint y: 12, endPoint x: 101, endPoint y: 11, distance: 45.8
click at [101, 11] on h3 "Fanta Bamba - 0196a0d0-6f94-7323-b76b-1152e3874686" at bounding box center [169, 12] width 231 height 11
copy h3 "Fanta Bamba"
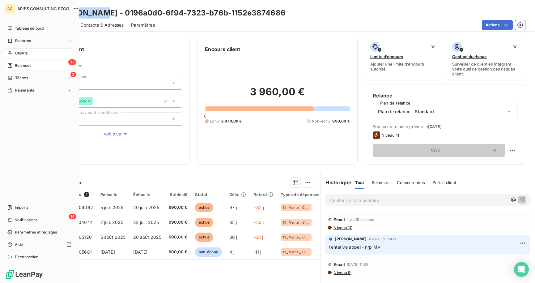
click at [13, 65] on div "Relances" at bounding box center [19, 66] width 24 height 6
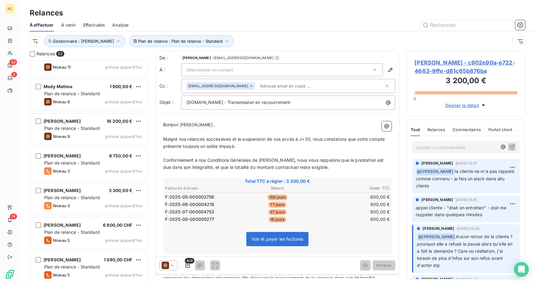
scroll to position [642, 0]
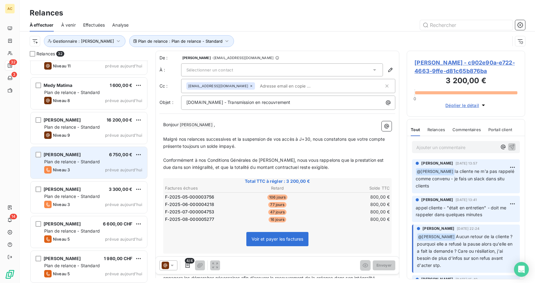
click at [83, 158] on div "Sindy BERTHELOT 6 750,00 € Plan de relance - Standard Niveau 3 prévue aujourd’h…" at bounding box center [89, 163] width 117 height 32
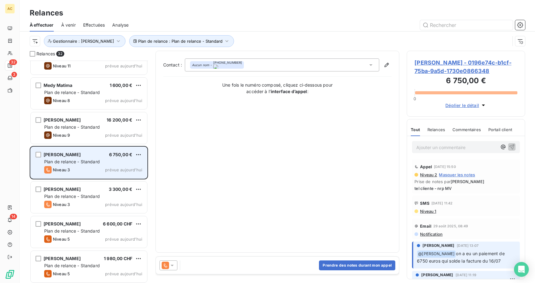
click at [122, 168] on span "prévue aujourd’hui" at bounding box center [123, 169] width 37 height 5
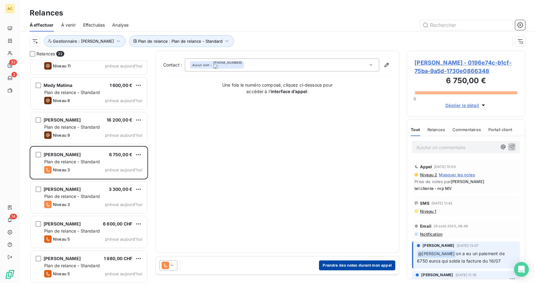
click at [345, 267] on button "Prendre des notes durant mon appel" at bounding box center [357, 265] width 76 height 10
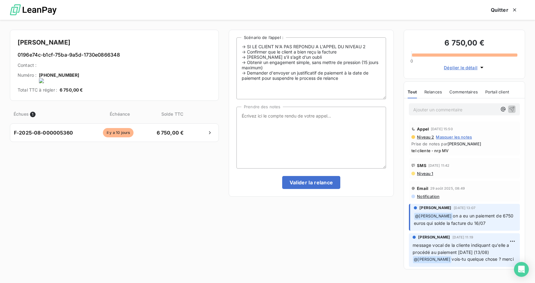
click at [79, 67] on onoff-telecom-ce-actions-button at bounding box center [79, 67] width 0 height 0
click at [306, 118] on textarea "Prendre des notes" at bounding box center [312, 138] width 150 height 62
type textarea "tel cliente - nrp. MV"
click at [315, 181] on button "Valider la relance" at bounding box center [311, 182] width 58 height 13
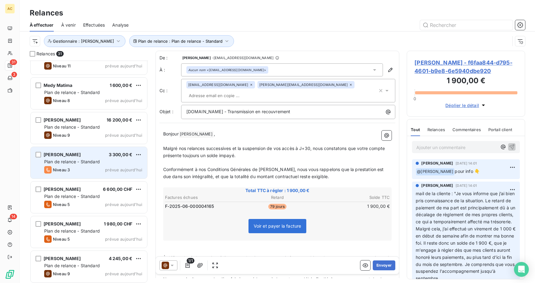
click at [74, 165] on div "Erwan Estevan 3 300,00 € Plan de relance - Standard Niveau 3 prévue aujourd’hui" at bounding box center [89, 163] width 117 height 32
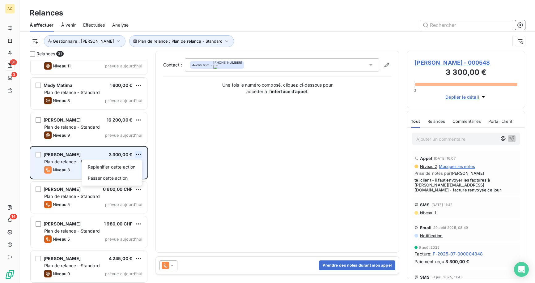
click at [138, 155] on html "AC 31 3 14 Relances À effectuer À venir Effectuées Analyse Plan de relance : Pl…" at bounding box center [267, 141] width 535 height 283
click at [123, 182] on div "Passer cette action" at bounding box center [111, 178] width 55 height 10
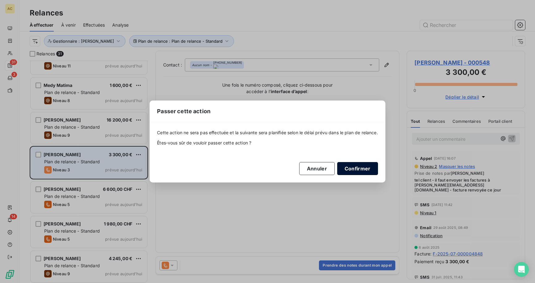
click at [367, 169] on button "Confirmer" at bounding box center [357, 168] width 41 height 13
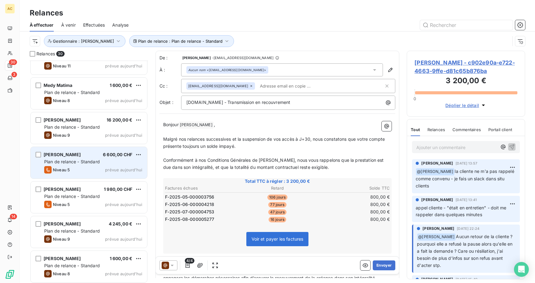
click at [87, 161] on span "Plan de relance - Standard" at bounding box center [72, 161] width 56 height 5
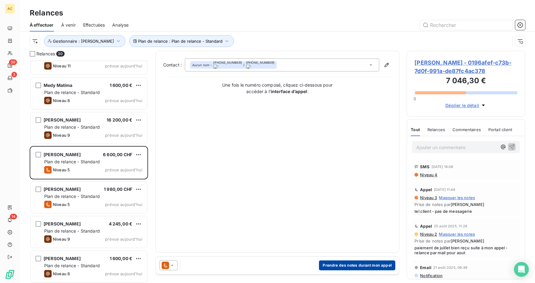
click at [345, 266] on button "Prendre des notes durant mon appel" at bounding box center [357, 265] width 76 height 10
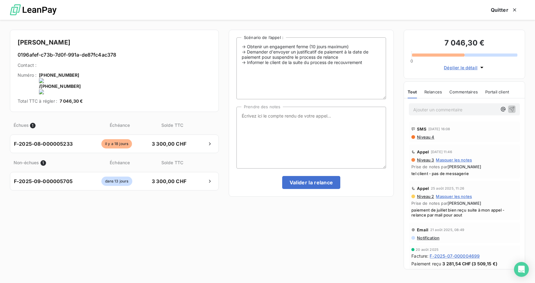
click at [78, 67] on onoff-telecom-ce-actions-button at bounding box center [78, 67] width 0 height 0
click at [310, 113] on textarea "Prendre des notes" at bounding box center [312, 138] width 150 height 62
drag, startPoint x: 90, startPoint y: 75, endPoint x: 125, endPoint y: 76, distance: 35.0
click at [81, 84] on onoff-telecom-ce-phone-number-wrapper "+41 79 637 80 14" at bounding box center [61, 86] width 40 height 5
copy onoff-telecom-ce-phone-number-wrapper "+41 79 637 80 14"
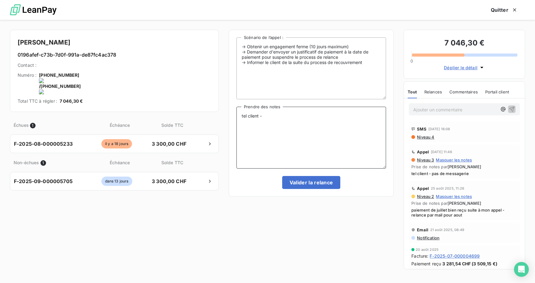
click at [307, 121] on textarea "tel client -" at bounding box center [312, 138] width 150 height 62
click at [306, 110] on textarea "tel client - p" at bounding box center [312, 138] width 150 height 62
click at [302, 116] on textarea "tel client - p" at bounding box center [312, 138] width 150 height 62
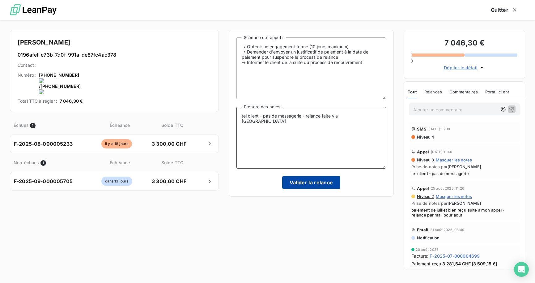
type textarea "tel client - pas de messagerie - relance faite via WA"
click at [305, 183] on button "Valider la relance" at bounding box center [311, 182] width 58 height 13
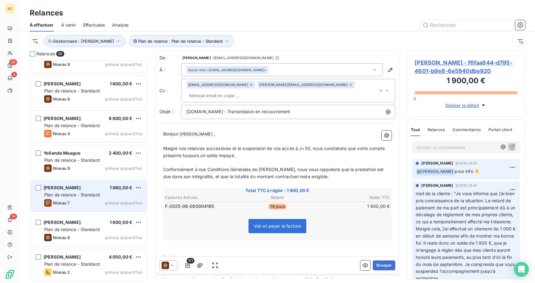
scroll to position [684, 0]
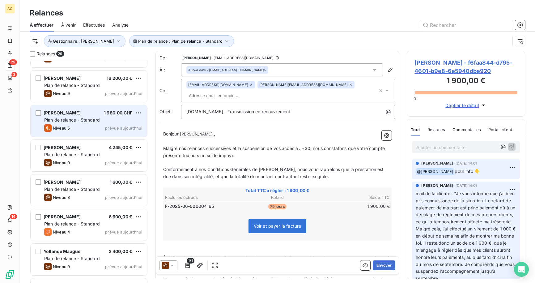
click at [80, 121] on span "Plan de relance - Standard" at bounding box center [72, 119] width 56 height 5
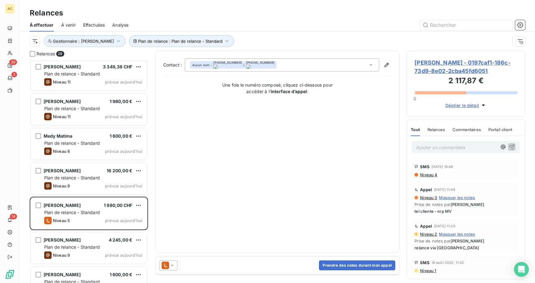
scroll to position [350, 0]
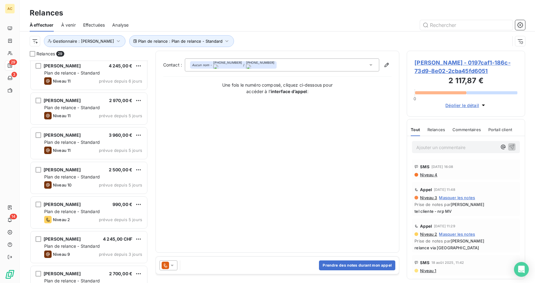
click at [95, 29] on div "Effectuées" at bounding box center [94, 25] width 22 height 13
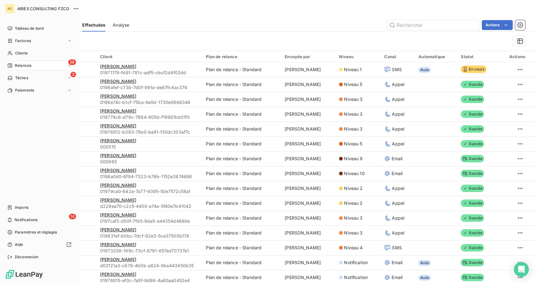
click at [11, 66] on icon at bounding box center [9, 65] width 5 height 5
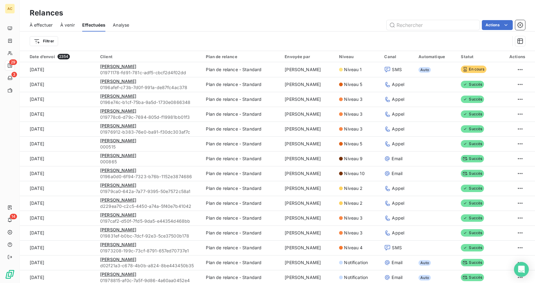
click at [46, 24] on span "À effectuer" at bounding box center [41, 25] width 23 height 6
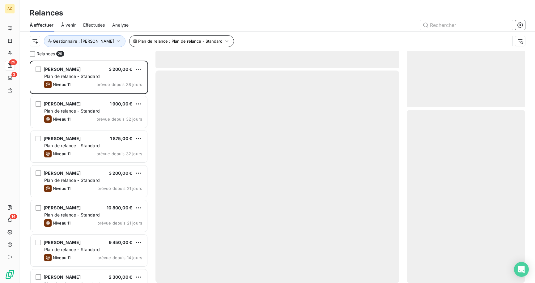
scroll to position [218, 114]
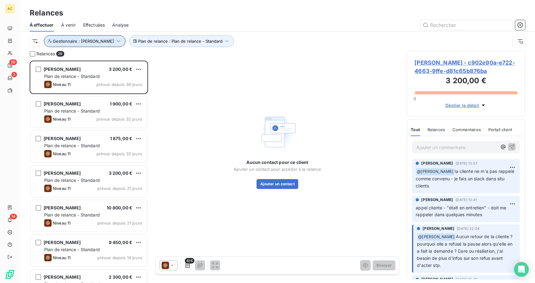
click at [86, 45] on button "Gestionnaire : Angèle" at bounding box center [85, 41] width 82 height 12
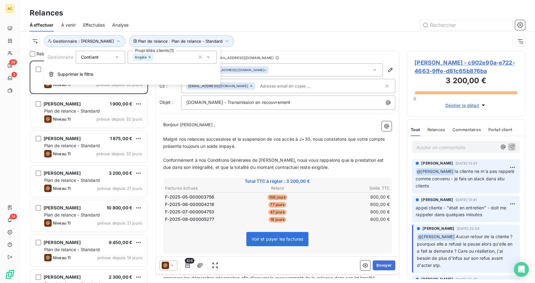
click at [150, 58] on icon at bounding box center [150, 57] width 4 height 4
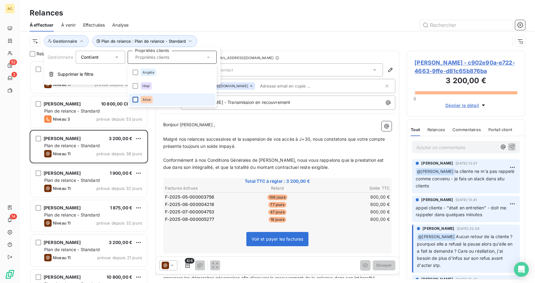
click at [135, 99] on div at bounding box center [136, 100] width 6 height 6
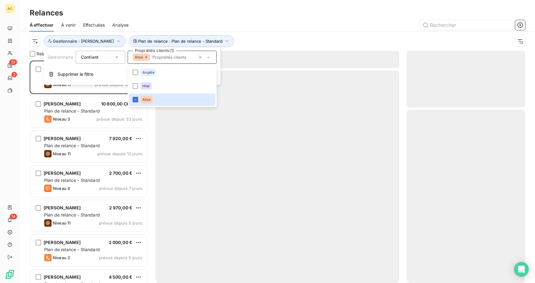
scroll to position [218, 114]
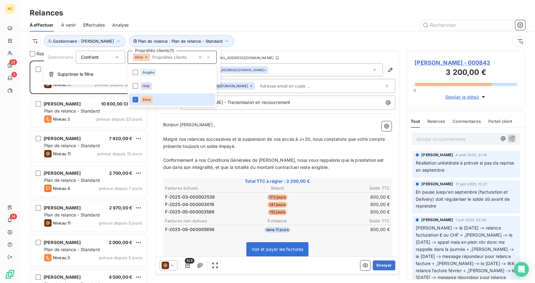
click at [269, 28] on div at bounding box center [330, 25] width 389 height 10
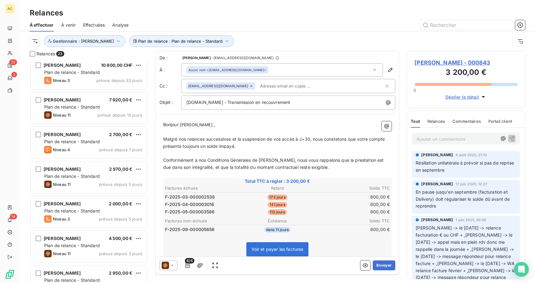
scroll to position [0, 0]
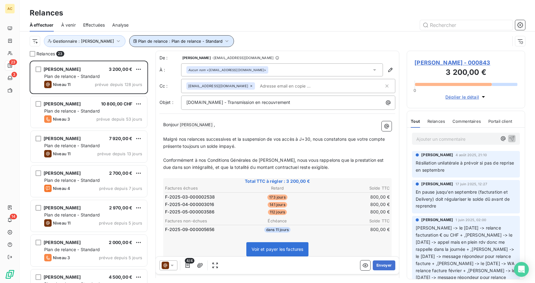
click at [153, 42] on span "Plan de relance : Plan de relance - Standard" at bounding box center [180, 41] width 84 height 5
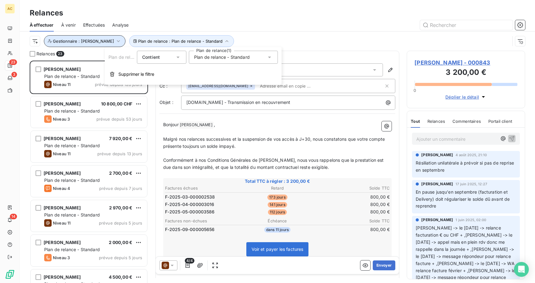
click at [84, 39] on span "Gestionnaire : Alice" at bounding box center [83, 41] width 61 height 5
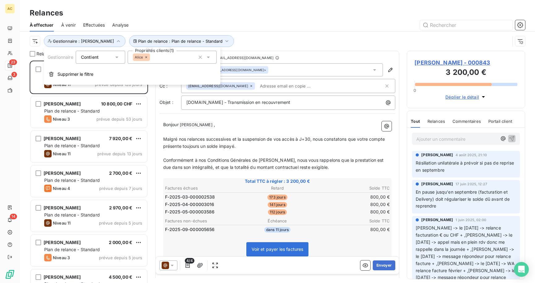
click at [146, 58] on icon at bounding box center [146, 57] width 4 height 4
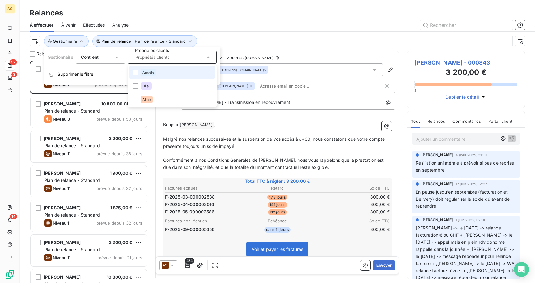
click at [137, 74] on div at bounding box center [136, 73] width 6 height 6
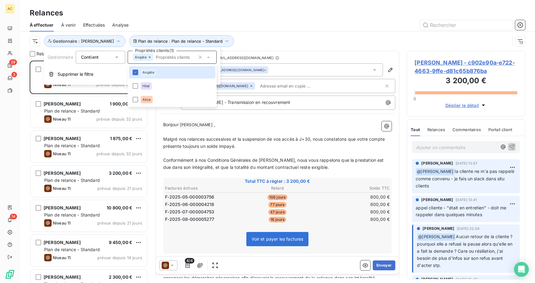
click at [257, 45] on div "Plan de relance : Plan de relance - Standard Gestionnaire : Angèle" at bounding box center [270, 41] width 481 height 12
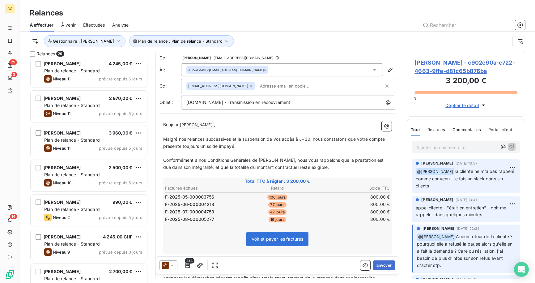
scroll to position [353, 0]
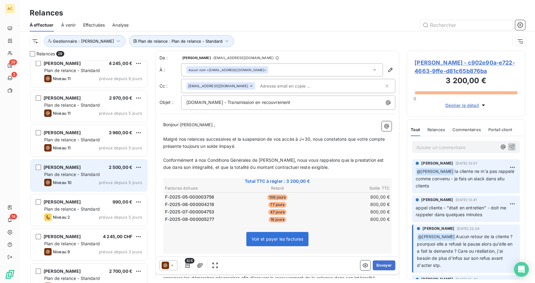
click at [101, 172] on div "Plan de relance - Standard" at bounding box center [93, 174] width 98 height 6
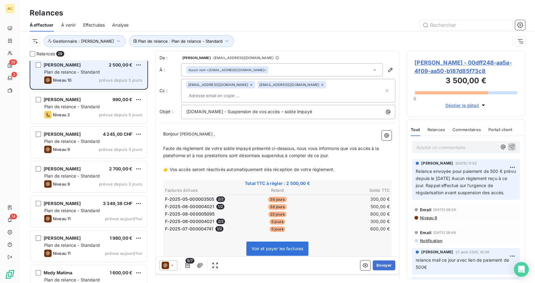
scroll to position [455, 0]
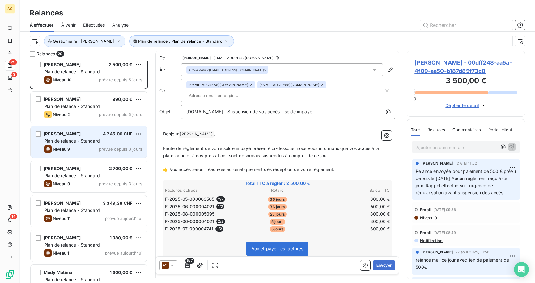
click at [76, 145] on div "Niveau 9 prévue depuis 3 jours" at bounding box center [93, 148] width 98 height 7
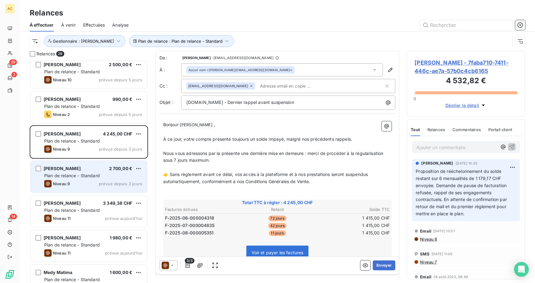
click at [83, 180] on div "Niveau 9 prévue depuis 3 jours" at bounding box center [93, 183] width 98 height 7
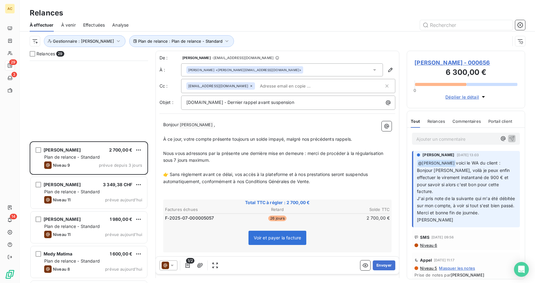
scroll to position [782, 0]
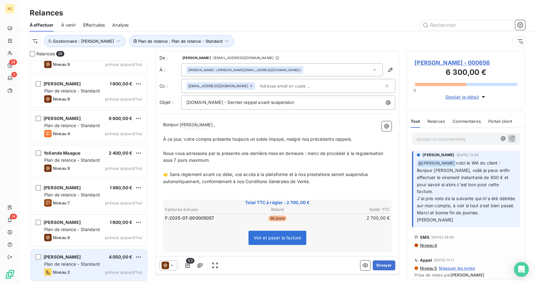
click at [86, 262] on span "Plan de relance - Standard" at bounding box center [72, 263] width 56 height 5
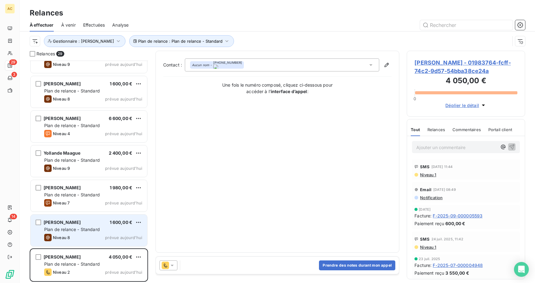
click at [72, 230] on span "Plan de relance - Standard" at bounding box center [72, 229] width 56 height 5
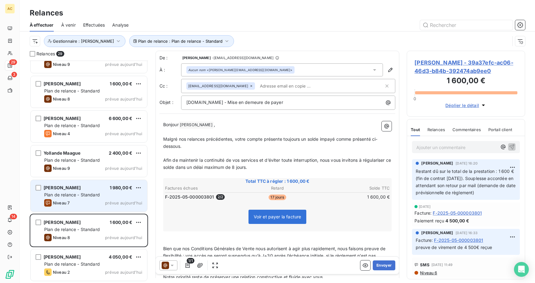
click at [83, 198] on div "ABDELATIF HATAR 1 980,00 € Plan de relance - Standard Niveau 7 prévue aujourd’h…" at bounding box center [89, 196] width 117 height 32
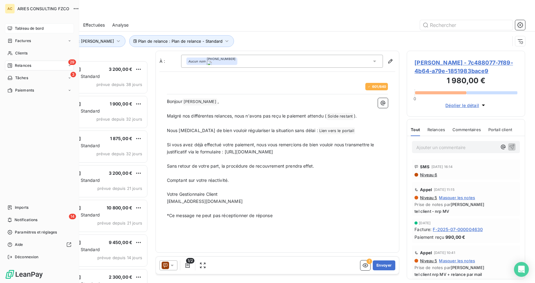
click at [33, 30] on span "Tableau de bord" at bounding box center [29, 29] width 29 height 6
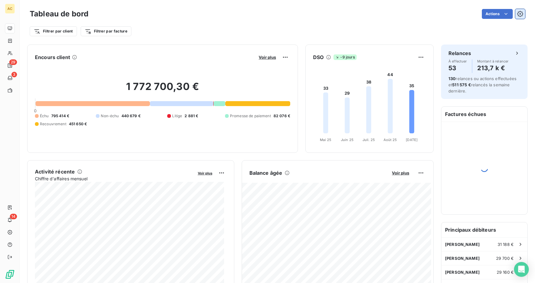
click at [517, 14] on icon "button" at bounding box center [520, 14] width 6 height 6
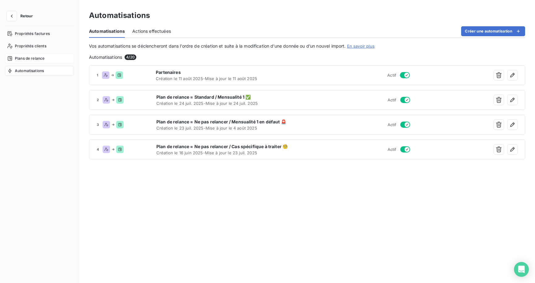
click at [35, 60] on span "Plans de relance" at bounding box center [30, 59] width 30 height 6
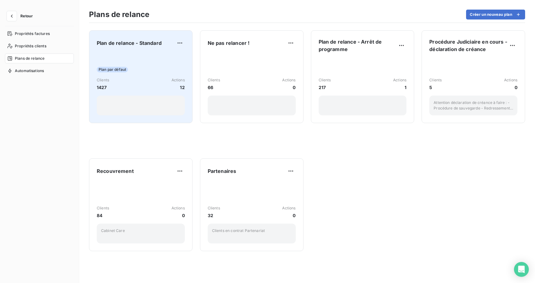
click at [150, 73] on div "Plan par défaut Clients 1427 Actions 12" at bounding box center [141, 84] width 88 height 62
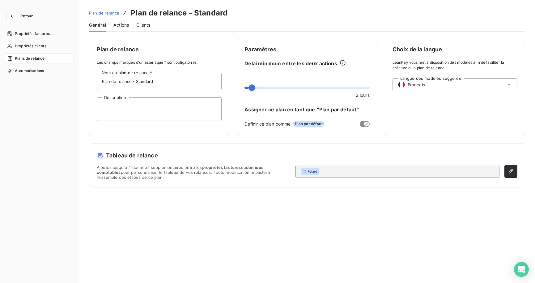
click at [125, 29] on div "Actions" at bounding box center [121, 25] width 15 height 13
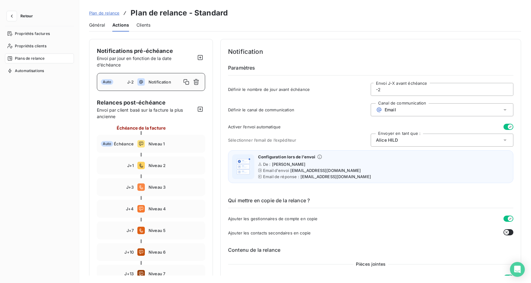
click at [32, 17] on span "Retour" at bounding box center [26, 16] width 12 height 4
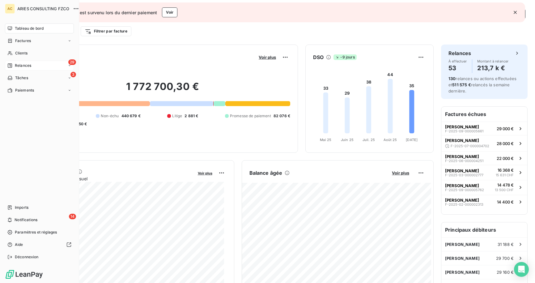
click at [23, 66] on span "Relances" at bounding box center [23, 66] width 16 height 6
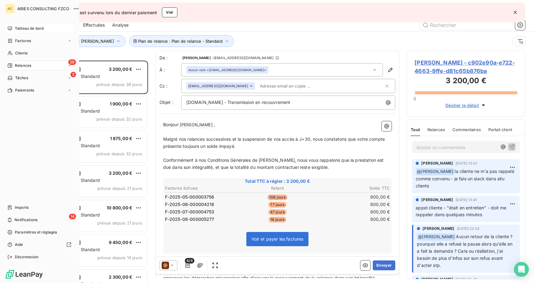
click at [25, 30] on span "Tableau de bord" at bounding box center [29, 29] width 29 height 6
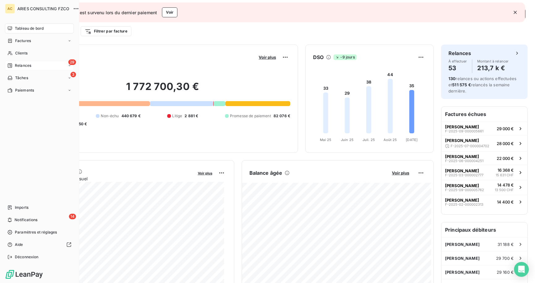
click at [14, 27] on div "Tableau de bord" at bounding box center [39, 29] width 69 height 10
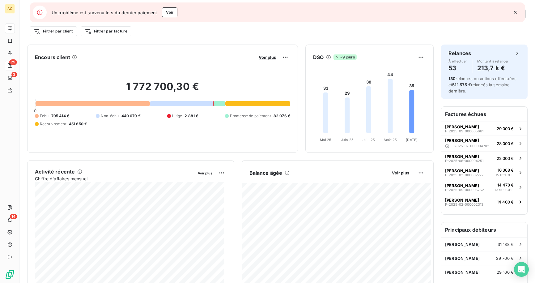
click at [517, 14] on icon "button" at bounding box center [515, 12] width 6 height 6
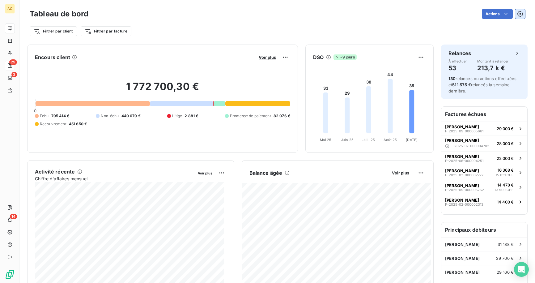
click at [517, 15] on icon "button" at bounding box center [520, 14] width 6 height 6
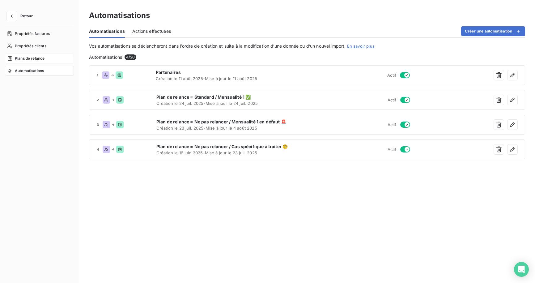
click at [29, 61] on span "Plans de relance" at bounding box center [30, 59] width 30 height 6
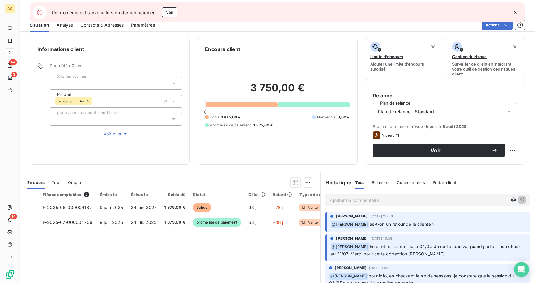
click at [516, 14] on icon "button" at bounding box center [515, 12] width 6 height 6
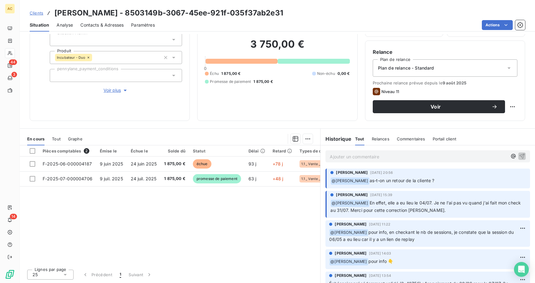
click at [59, 140] on span "Tout" at bounding box center [56, 138] width 9 height 5
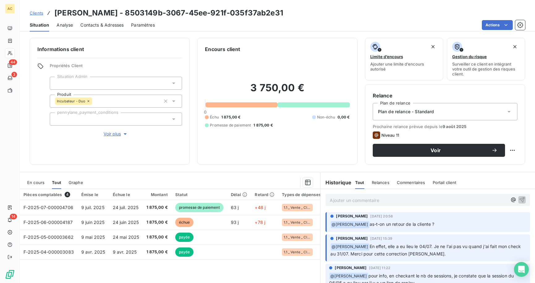
click at [110, 24] on span "Contacts & Adresses" at bounding box center [101, 25] width 43 height 6
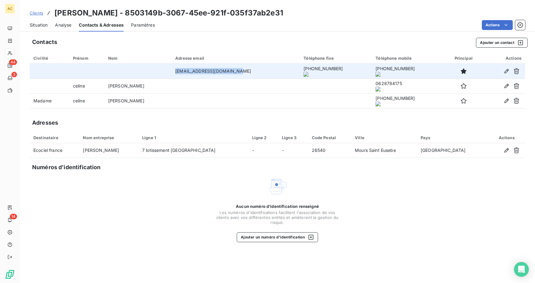
drag, startPoint x: 156, startPoint y: 72, endPoint x: 227, endPoint y: 76, distance: 71.8
click at [227, 76] on td "contact.ecociel@gmail.com" at bounding box center [236, 71] width 128 height 15
copy td "contact.ecociel@gmail.com"
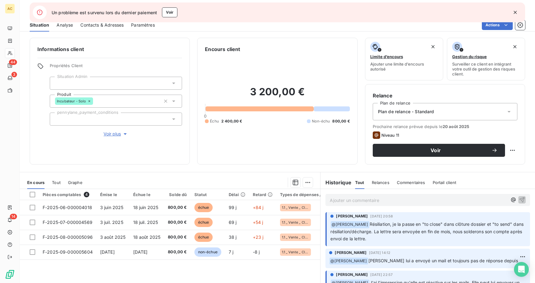
click at [409, 203] on p "Ajouter un commentaire ﻿" at bounding box center [419, 200] width 178 height 8
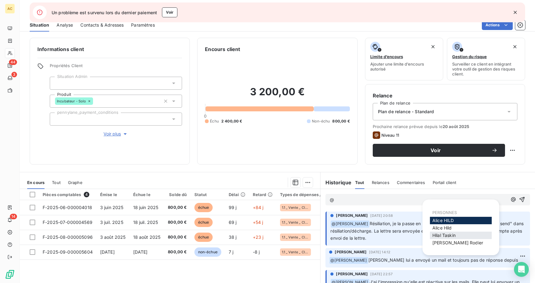
click at [437, 233] on span "Hilal Taskin" at bounding box center [444, 235] width 23 height 5
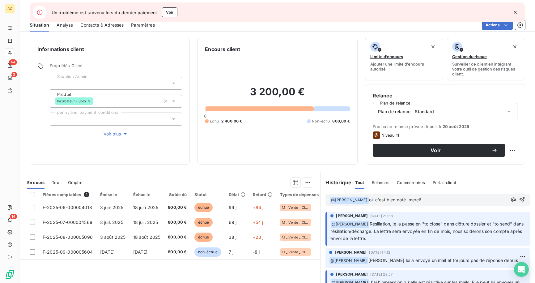
click at [407, 200] on span "ok c'est bien noté. merci!" at bounding box center [395, 199] width 52 height 5
click at [519, 201] on icon "button" at bounding box center [522, 200] width 6 height 6
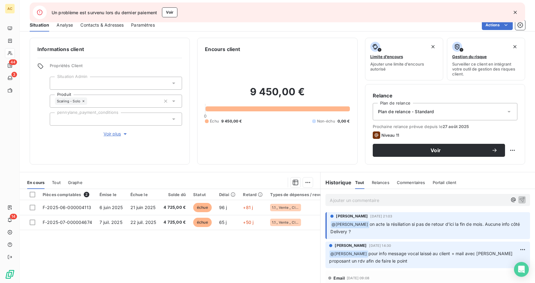
scroll to position [100, 0]
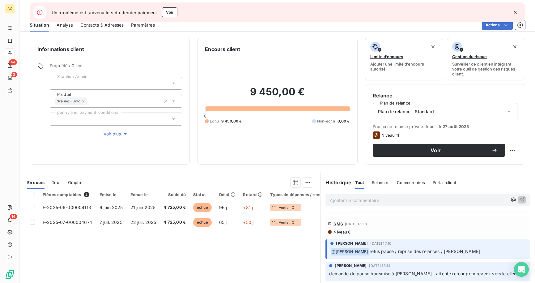
click at [59, 182] on span "Tout" at bounding box center [56, 182] width 9 height 5
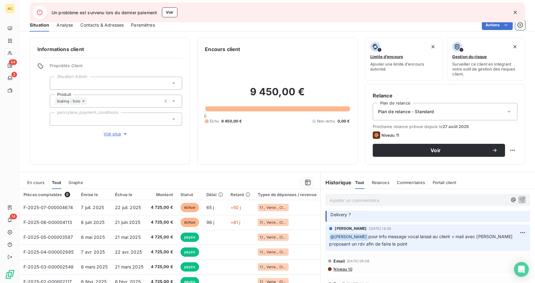
scroll to position [0, 0]
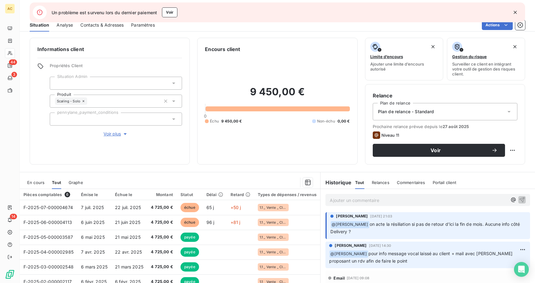
click at [393, 202] on p "Ajouter un commentaire ﻿" at bounding box center [419, 200] width 178 height 8
click at [512, 13] on icon "button" at bounding box center [515, 12] width 6 height 6
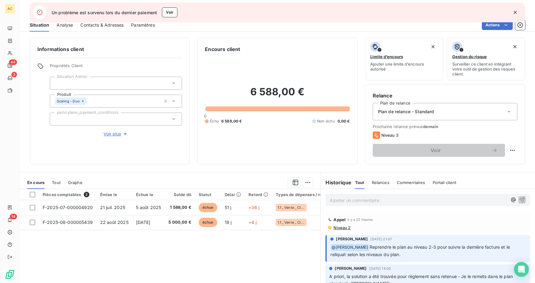
click at [514, 12] on icon "button" at bounding box center [515, 12] width 6 height 6
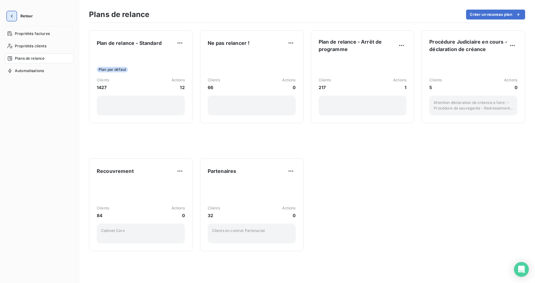
click at [11, 14] on icon "button" at bounding box center [12, 16] width 6 height 6
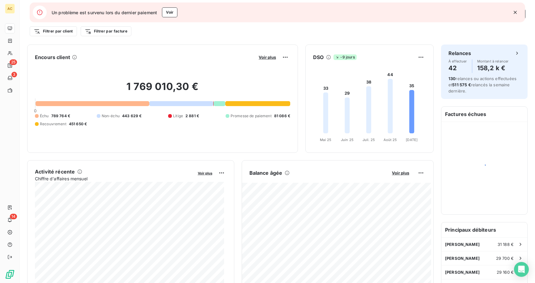
click at [516, 12] on icon "button" at bounding box center [515, 12] width 6 height 6
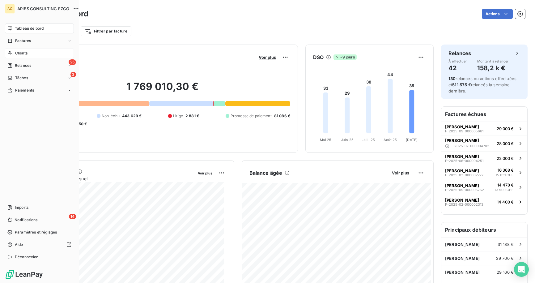
click at [19, 56] on span "Clients" at bounding box center [21, 53] width 12 height 6
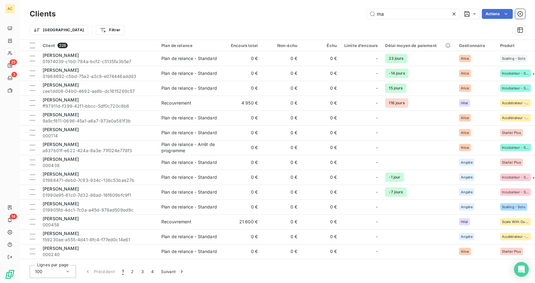
type input "mara"
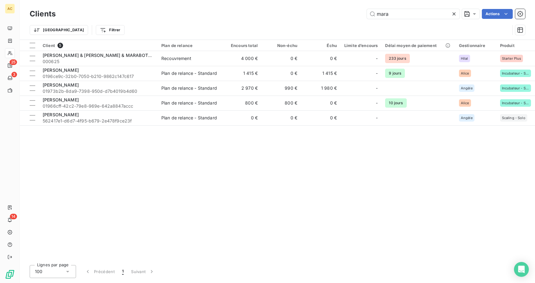
click at [454, 15] on icon at bounding box center [454, 14] width 6 height 6
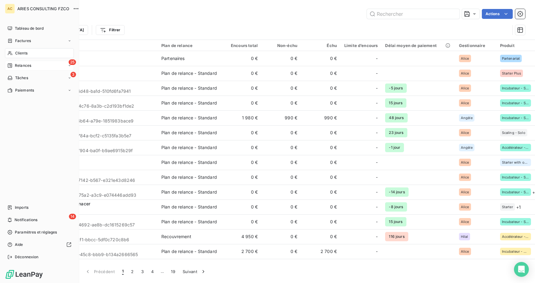
click at [17, 66] on span "Relances" at bounding box center [23, 66] width 16 height 6
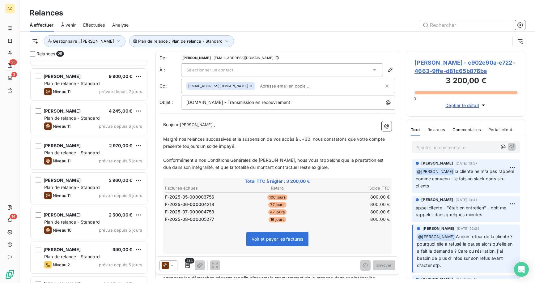
scroll to position [323, 0]
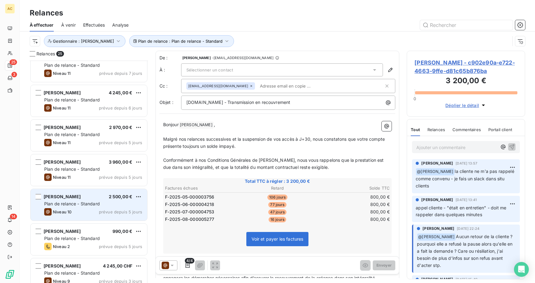
click at [92, 202] on span "Plan de relance - Standard" at bounding box center [72, 203] width 56 height 5
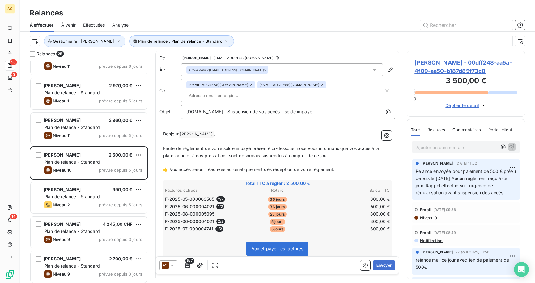
scroll to position [366, 0]
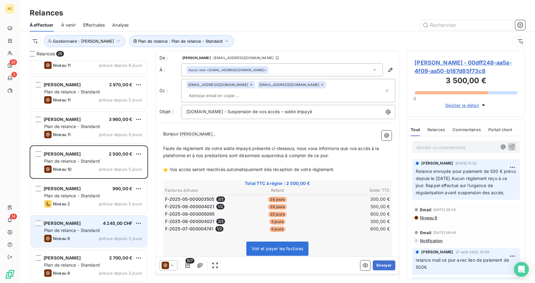
click at [90, 227] on div "Plan de relance - Standard" at bounding box center [93, 230] width 98 height 6
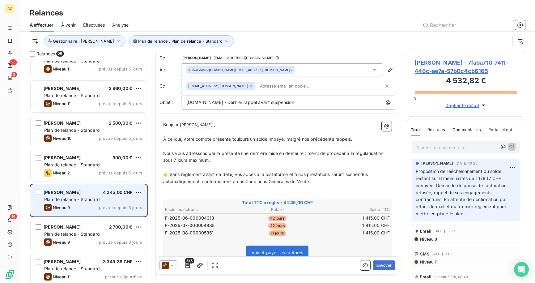
scroll to position [410, 0]
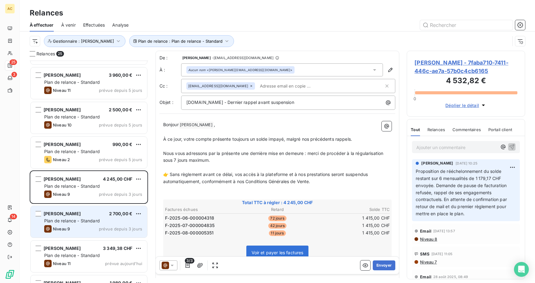
click at [92, 222] on span "Plan de relance - Standard" at bounding box center [72, 220] width 56 height 5
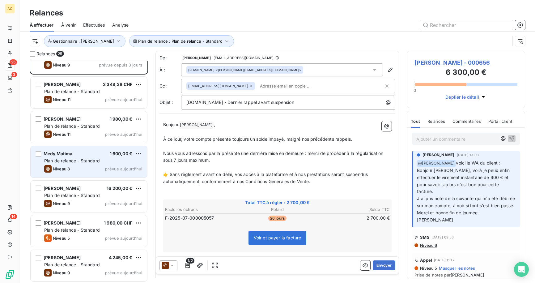
scroll to position [574, 0]
click at [85, 157] on div "Plan de relance - Standard" at bounding box center [93, 160] width 98 height 6
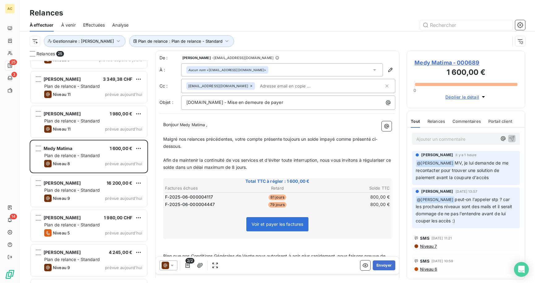
scroll to position [588, 0]
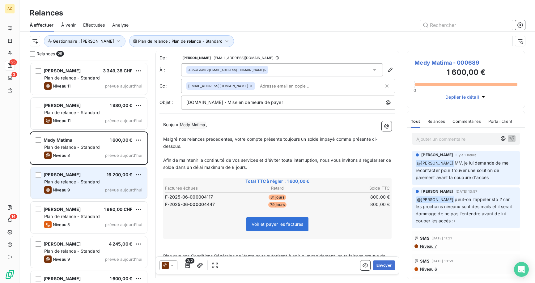
click at [88, 186] on div "Eric AGUEH 16 200,00 € Plan de relance - Standard Niveau 9 prévue aujourd’hui" at bounding box center [89, 183] width 117 height 32
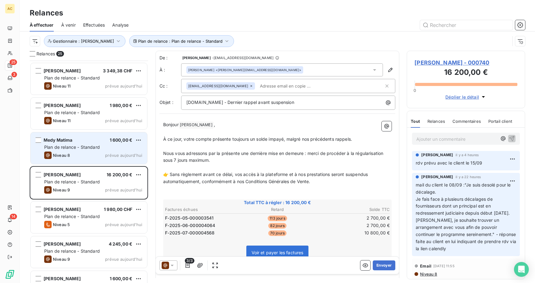
click at [89, 152] on div "Niveau 8 prévue aujourd’hui" at bounding box center [93, 155] width 98 height 7
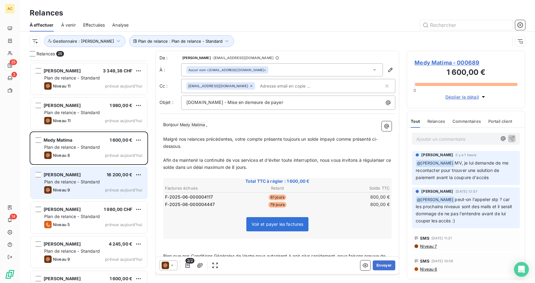
click at [88, 181] on span "Plan de relance - Standard" at bounding box center [72, 181] width 56 height 5
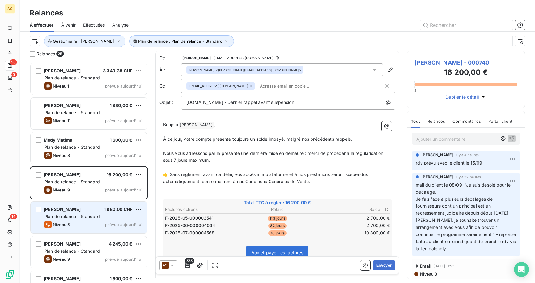
click at [86, 216] on span "Plan de relance - Standard" at bounding box center [72, 216] width 56 height 5
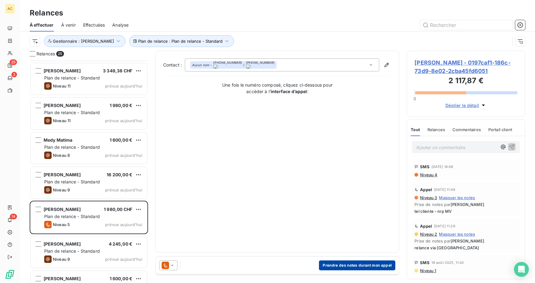
click at [355, 264] on button "Prendre des notes durant mon appel" at bounding box center [357, 265] width 76 height 10
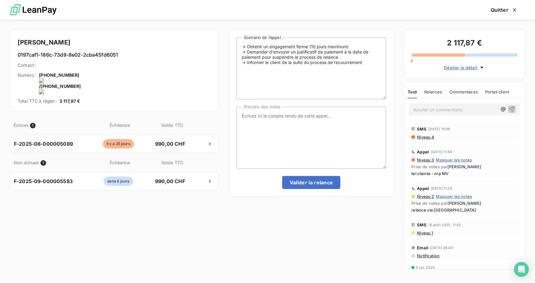
click at [79, 67] on onoff-telecom-ce-actions-button at bounding box center [79, 67] width 0 height 0
click at [331, 123] on textarea "Prendre des notes" at bounding box center [312, 138] width 150 height 62
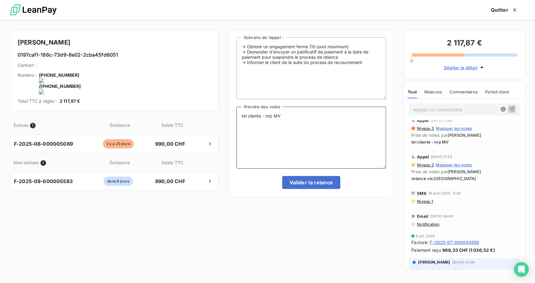
scroll to position [32, 0]
type textarea "tel cliente - nrp MV"
click at [292, 118] on textarea "tel cliente - nrp MV" at bounding box center [312, 138] width 150 height 62
click at [299, 184] on button "Valider la relance" at bounding box center [311, 182] width 58 height 13
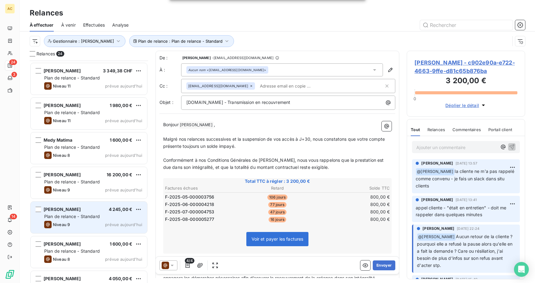
click at [85, 223] on div "Niveau 9 prévue aujourd’hui" at bounding box center [93, 224] width 98 height 7
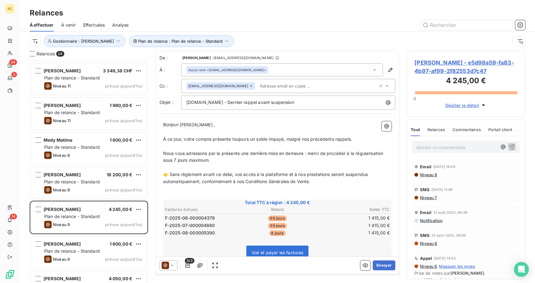
click at [435, 148] on p "Ajouter un commentaire ﻿" at bounding box center [457, 147] width 81 height 8
click at [427, 147] on span "tentaive appel WA - non abouti" at bounding box center [449, 146] width 65 height 5
click at [510, 147] on icon "button" at bounding box center [512, 146] width 5 height 5
click at [289, 160] on p "Nous vous adressons par la présente une dernière mise en demeure : merci de pro…" at bounding box center [277, 157] width 229 height 14
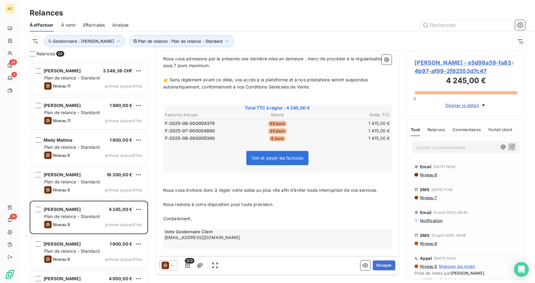
scroll to position [99, 0]
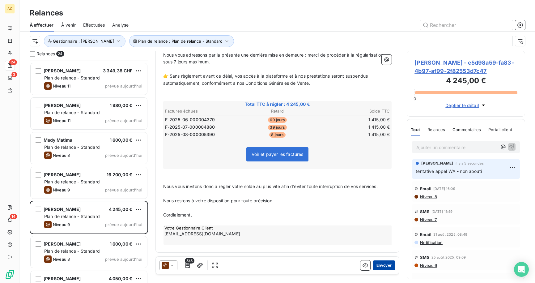
click at [383, 265] on button "Envoyer" at bounding box center [384, 265] width 23 height 10
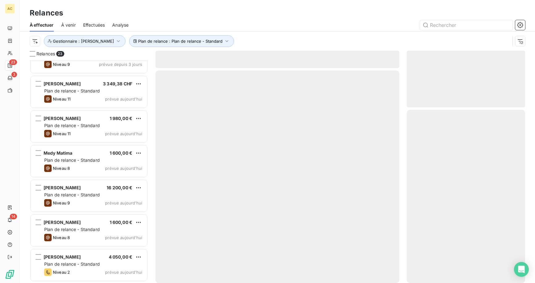
scroll to position [574, 0]
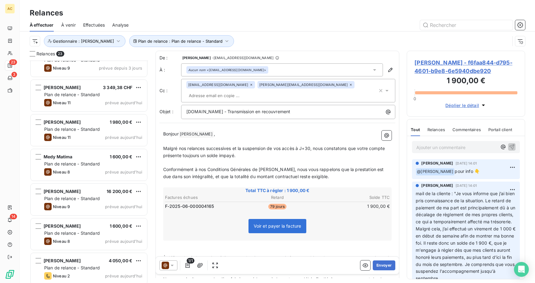
scroll to position [575, 0]
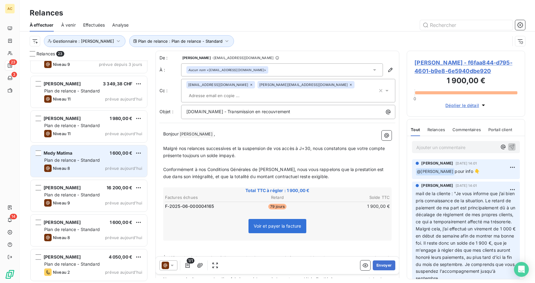
click at [82, 161] on span "Plan de relance - Standard" at bounding box center [72, 159] width 56 height 5
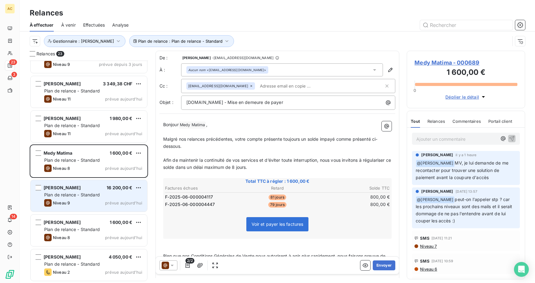
click at [83, 188] on div "Eric AGUEH 16 200,00 €" at bounding box center [93, 188] width 98 height 6
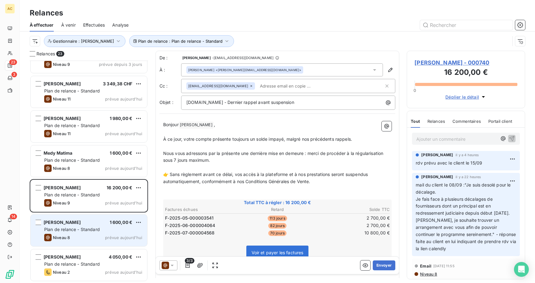
click at [94, 228] on span "Plan de relance - Standard" at bounding box center [72, 229] width 56 height 5
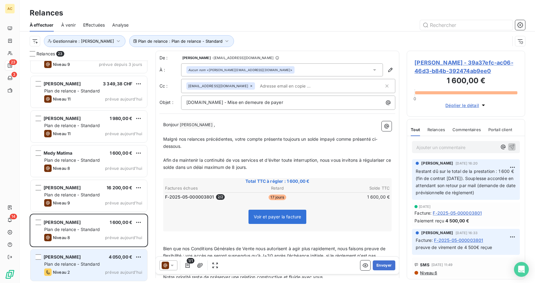
click at [97, 258] on div "Monique Vo 4 050,00 €" at bounding box center [93, 257] width 98 height 6
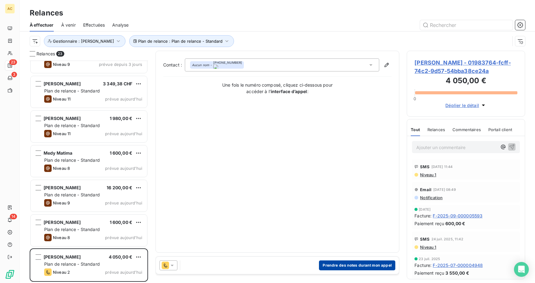
click at [350, 264] on button "Prendre des notes durant mon appel" at bounding box center [357, 265] width 76 height 10
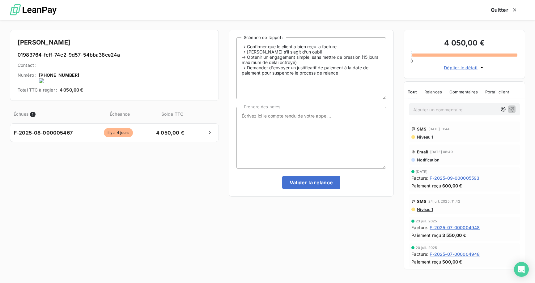
click at [80, 67] on onoff-telecom-ce-actions-button at bounding box center [80, 67] width 0 height 0
click at [273, 118] on textarea "Prendre des notes" at bounding box center [312, 138] width 150 height 62
drag, startPoint x: 302, startPoint y: 116, endPoint x: 306, endPoint y: 135, distance: 19.0
click at [302, 116] on textarea "tel cliente - me dit avoir régler via son autre structutre "citadelle"" at bounding box center [312, 138] width 150 height 62
click at [345, 114] on textarea "tel cliente - me dit avoir réglé via son autre structutre "citadelle"" at bounding box center [312, 138] width 150 height 62
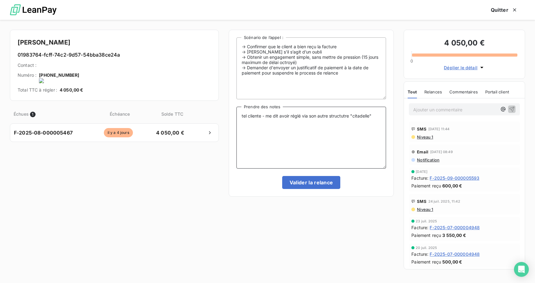
type textarea "tel cliente - me dit avoir réglé via son autre structure "citadelle""
click at [372, 118] on textarea "tel cliente - me dit avoir réglé via son autre structure "citadelle"" at bounding box center [312, 138] width 150 height 62
drag, startPoint x: 377, startPoint y: 117, endPoint x: 188, endPoint y: 103, distance: 189.2
click at [188, 103] on div "Monique Vo 01983764-fcff-74c2-9d57-54bba38ce24a Contact : Numéro : +33 6 74 72 …" at bounding box center [267, 151] width 535 height 263
click at [268, 143] on textarea "Prendre des notes" at bounding box center [312, 138] width 150 height 62
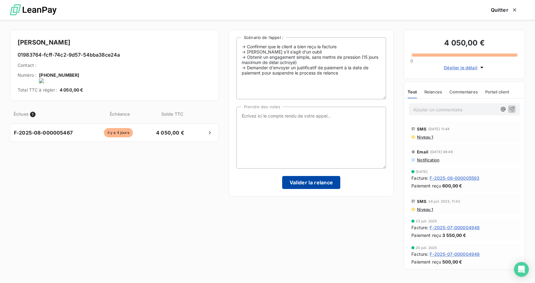
click at [313, 182] on button "Valider la relance" at bounding box center [311, 182] width 58 height 13
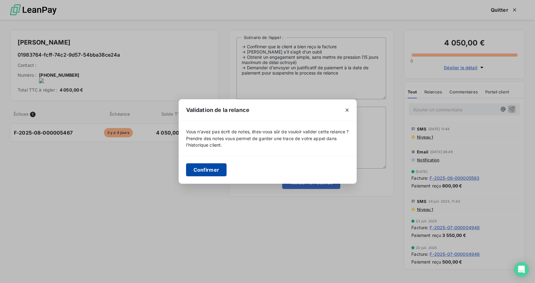
click at [218, 168] on button "Confirmer" at bounding box center [206, 169] width 41 height 13
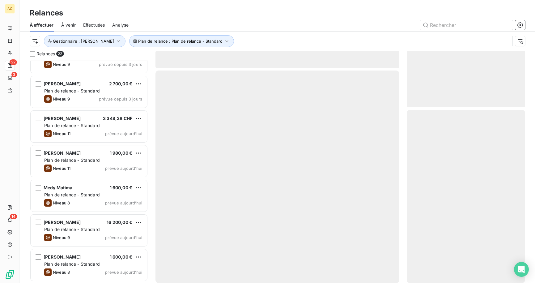
scroll to position [540, 0]
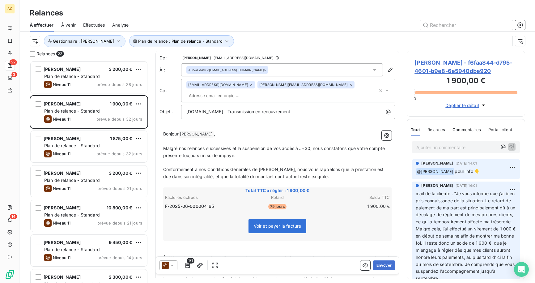
click at [101, 25] on span "Effectuées" at bounding box center [94, 25] width 22 height 6
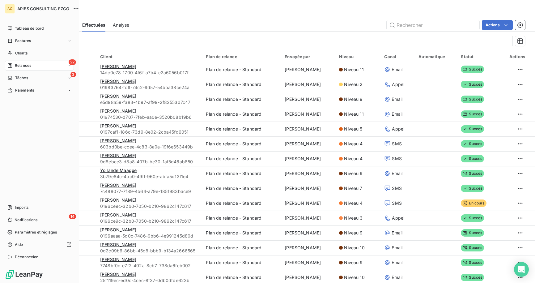
click at [16, 66] on span "Relances" at bounding box center [23, 66] width 16 height 6
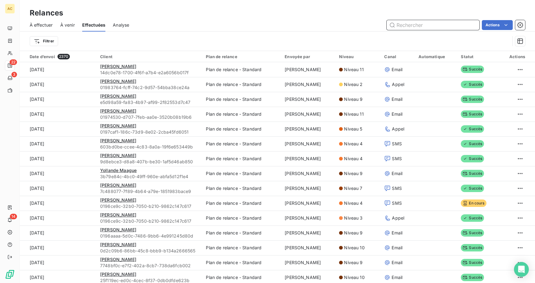
click at [403, 24] on input "text" at bounding box center [433, 25] width 93 height 10
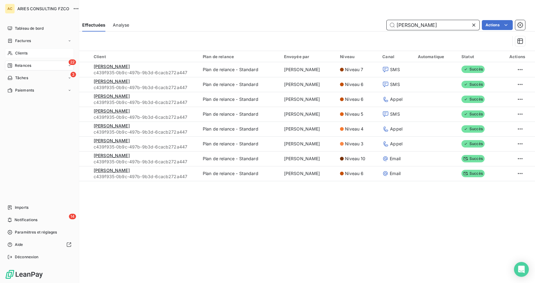
type input "hermann"
click at [11, 52] on icon at bounding box center [9, 53] width 5 height 5
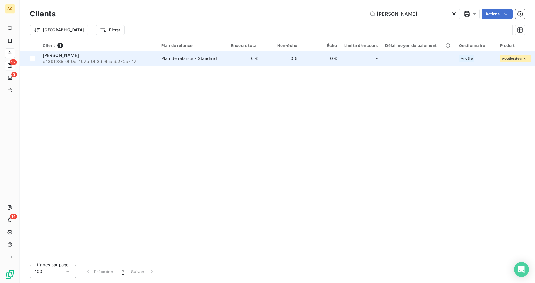
type input "hermann"
click at [132, 62] on span "c439f935-0b9c-497b-9b3d-6cacb272a447" at bounding box center [98, 61] width 111 height 6
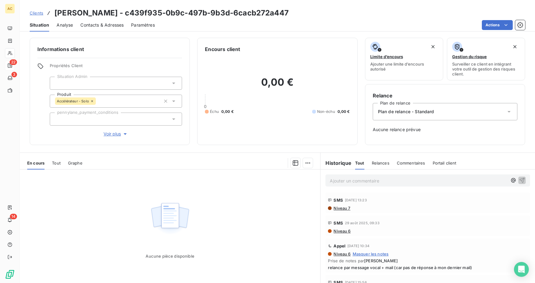
click at [61, 163] on div "En cours Tout Graphe" at bounding box center [170, 162] width 301 height 13
click at [58, 164] on span "Tout" at bounding box center [56, 163] width 9 height 5
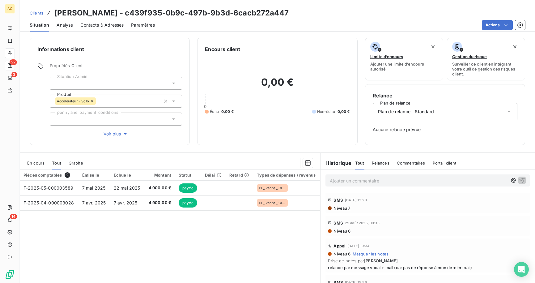
click at [376, 181] on p "Ajouter un commentaire ﻿" at bounding box center [419, 181] width 178 height 8
click at [118, 25] on span "Contacts & Adresses" at bounding box center [101, 25] width 43 height 6
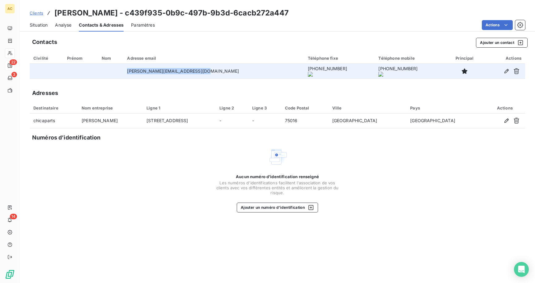
drag, startPoint x: 137, startPoint y: 71, endPoint x: 214, endPoint y: 74, distance: 77.0
click at [218, 73] on td "hermann.kamgang@chic-aparts.com" at bounding box center [213, 71] width 181 height 15
copy td "hermann.kamgang@chic-aparts.com"
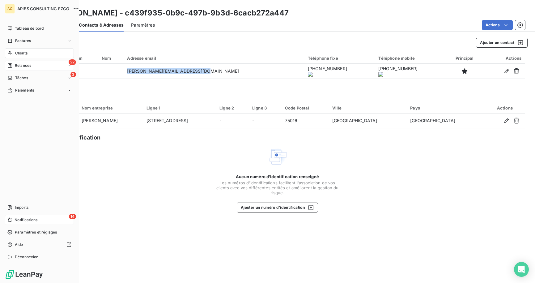
click at [25, 221] on span "Notifications" at bounding box center [26, 220] width 23 height 6
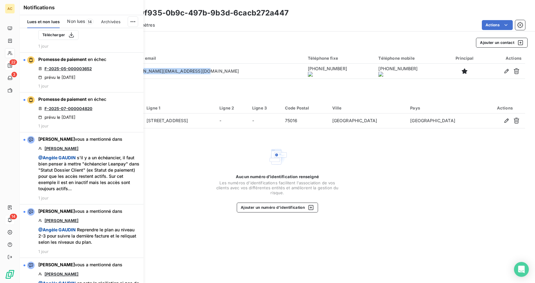
scroll to position [246, 0]
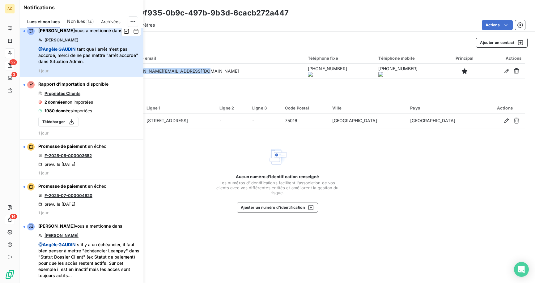
click at [93, 55] on span "@ Angèle GAUDIN tant que l'arrêt n'est pas accordé, merci de ne pas mettre "arr…" at bounding box center [88, 55] width 101 height 19
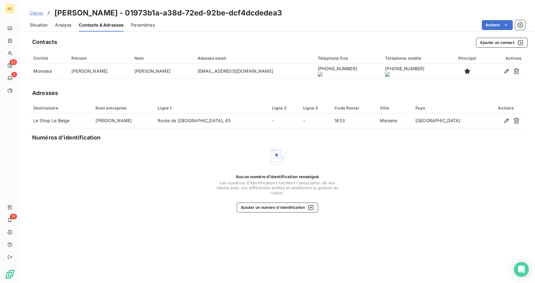
click at [41, 26] on span "Situation" at bounding box center [39, 25] width 18 height 6
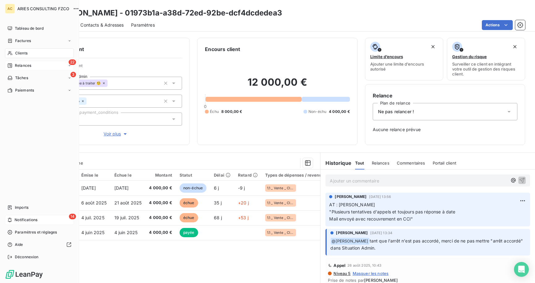
click at [39, 217] on div "14 Notifications" at bounding box center [39, 220] width 69 height 10
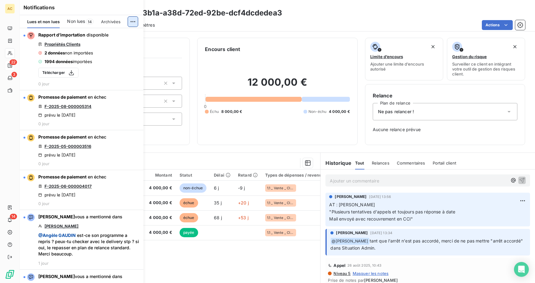
click at [135, 20] on html "AC 22 3 14 Clients Albert Leroy - 01973b1a-a38d-72ed-92be-dcf4dcdedea3 Situatio…" at bounding box center [267, 141] width 535 height 283
click at [121, 49] on div "Tout archiver et marquer comme lu" at bounding box center [91, 46] width 87 height 10
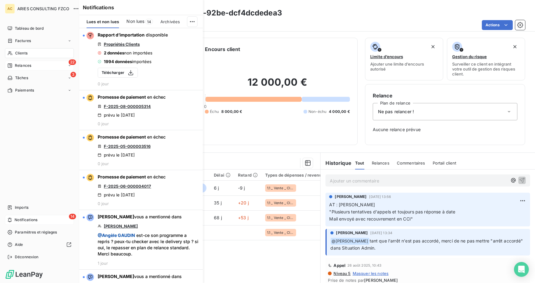
click at [38, 219] on div "14 Notifications" at bounding box center [39, 220] width 69 height 10
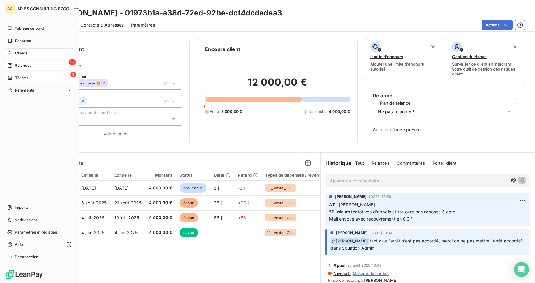
click at [41, 74] on div "3 Tâches" at bounding box center [39, 78] width 69 height 10
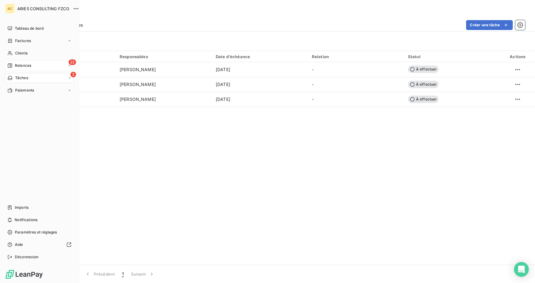
click at [17, 64] on span "Relances" at bounding box center [23, 66] width 16 height 6
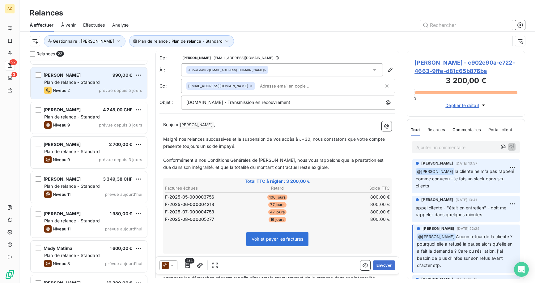
scroll to position [540, 0]
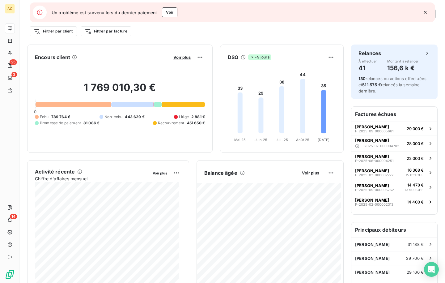
click at [426, 14] on icon "button" at bounding box center [425, 12] width 6 height 6
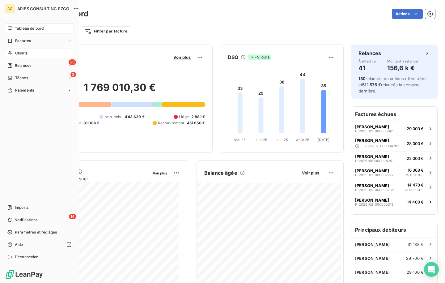
click at [16, 52] on span "Clients" at bounding box center [21, 53] width 12 height 6
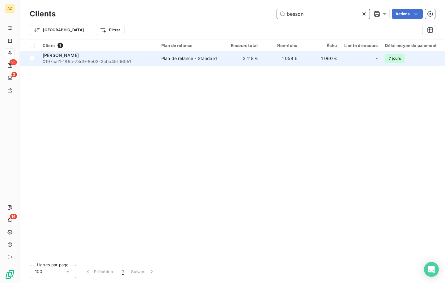
type input "besson"
click at [126, 59] on span "0197caf1-186c-73d9-8e02-2cba45fd6051" at bounding box center [98, 61] width 111 height 6
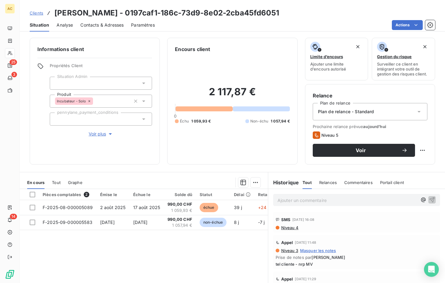
click at [106, 27] on span "Contacts & Adresses" at bounding box center [101, 25] width 43 height 6
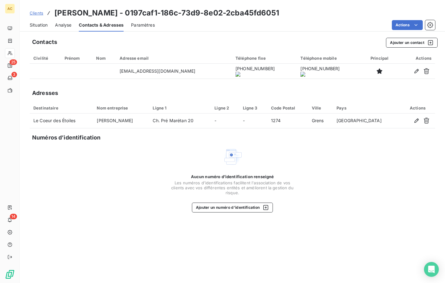
click at [38, 24] on span "Situation" at bounding box center [39, 25] width 18 height 6
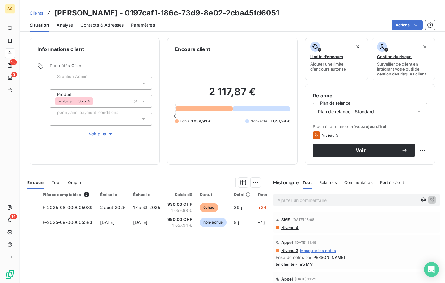
click at [54, 180] on span "Tout" at bounding box center [56, 182] width 9 height 5
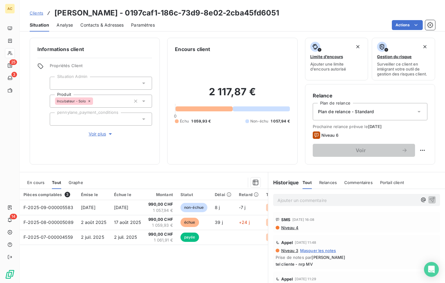
click at [84, 26] on span "Contacts & Adresses" at bounding box center [101, 25] width 43 height 6
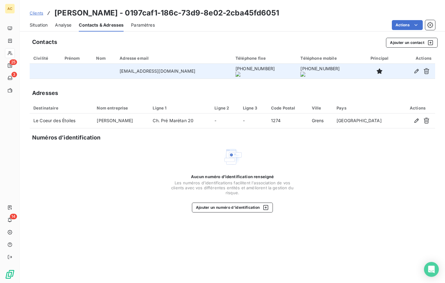
drag, startPoint x: 209, startPoint y: 71, endPoint x: 245, endPoint y: 71, distance: 35.6
click at [245, 71] on onoff-telecom-ce-phone-number-wrapper "[PHONE_NUMBER]" at bounding box center [255, 68] width 39 height 5
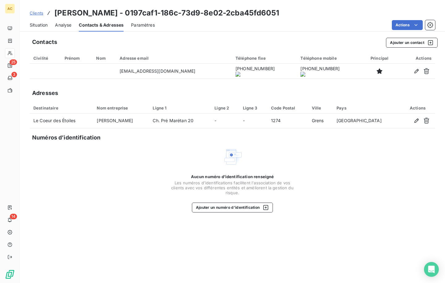
click at [38, 13] on span "Clients" at bounding box center [37, 13] width 14 height 5
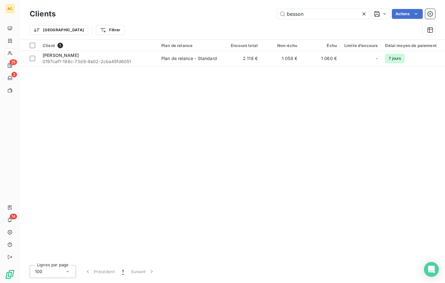
drag, startPoint x: 282, startPoint y: 9, endPoint x: 249, endPoint y: 3, distance: 33.4
click at [249, 3] on div "Clients besson Actions Trier Filtrer" at bounding box center [233, 20] width 426 height 40
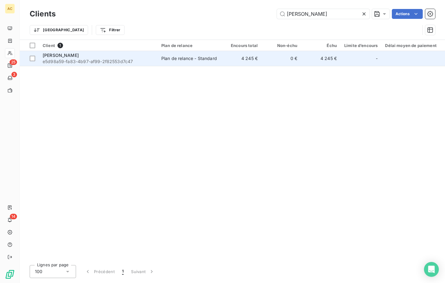
type input "[PERSON_NAME]"
click at [128, 56] on div "[PERSON_NAME]" at bounding box center [98, 55] width 111 height 6
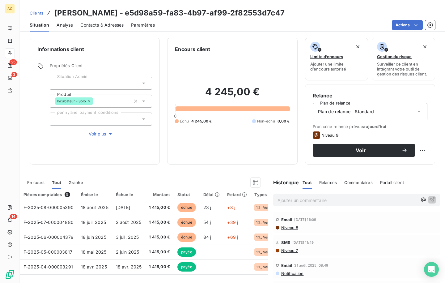
click at [99, 135] on span "Voir plus" at bounding box center [101, 134] width 25 height 6
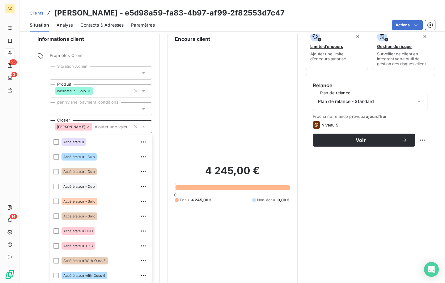
scroll to position [371, 0]
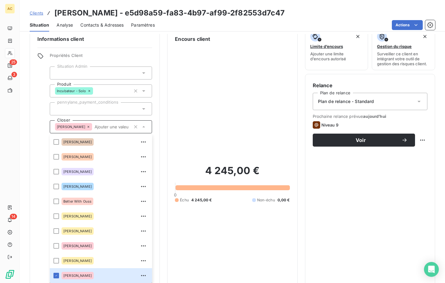
click at [187, 120] on div "4 245,00 € 0 Échu 4 245,00 € Non-échu 0,00 €" at bounding box center [232, 184] width 115 height 282
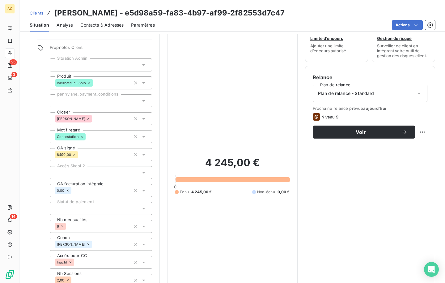
scroll to position [0, 0]
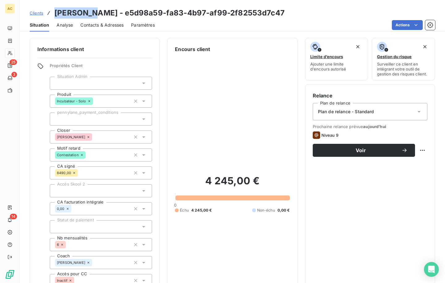
drag, startPoint x: 55, startPoint y: 15, endPoint x: 90, endPoint y: 13, distance: 35.1
click at [90, 13] on h3 "[PERSON_NAME] - e5d98a59-fa83-4b97-af99-2f82553d7c47" at bounding box center [169, 12] width 230 height 11
copy h3 "[PERSON_NAME]"
click at [96, 25] on span "Contacts & Adresses" at bounding box center [101, 25] width 43 height 6
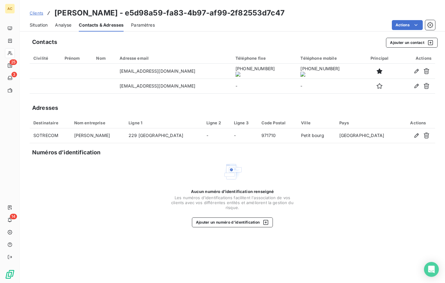
click at [248, 62] on onoff-telecom-ce-actions-button at bounding box center [248, 62] width 0 height 0
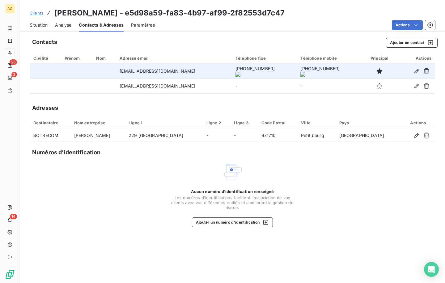
drag, startPoint x: 207, startPoint y: 71, endPoint x: 246, endPoint y: 71, distance: 38.7
click at [246, 71] on onoff-telecom-ce-phone-number-wrapper "[PHONE_NUMBER]" at bounding box center [255, 68] width 39 height 5
drag, startPoint x: 207, startPoint y: 70, endPoint x: 245, endPoint y: 71, distance: 38.7
click at [245, 71] on onoff-telecom-ce-phone-number-wrapper "[PHONE_NUMBER]" at bounding box center [255, 68] width 39 height 5
copy onoff-telecom-ce-phone-number-wrapper "[PHONE_NUMBER]"
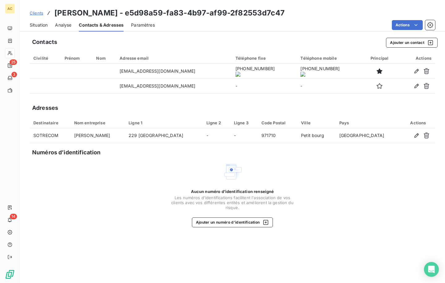
click at [44, 26] on span "Situation" at bounding box center [39, 25] width 18 height 6
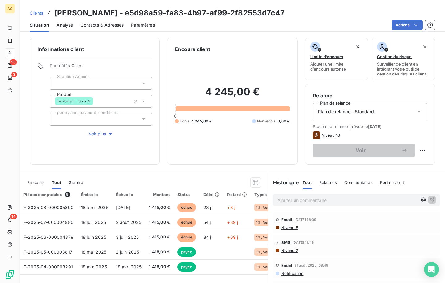
click at [321, 200] on p "Ajouter un commentaire ﻿" at bounding box center [348, 200] width 140 height 8
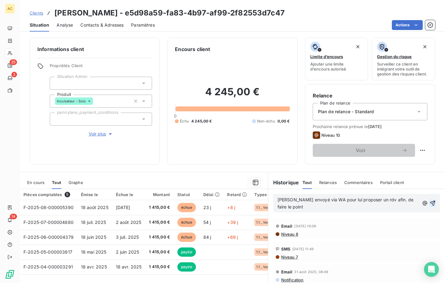
click at [430, 203] on icon "button" at bounding box center [433, 203] width 6 height 6
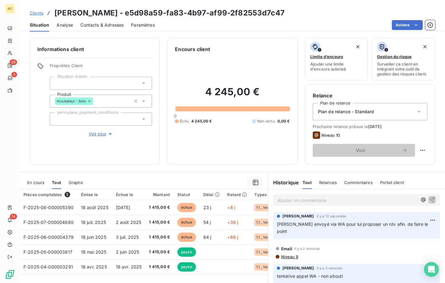
click at [189, 34] on div "Informations client Propriétés Client Situation Admin Produit Incubateur - Solo…" at bounding box center [233, 158] width 426 height 249
click at [39, 13] on span "Clients" at bounding box center [37, 13] width 14 height 5
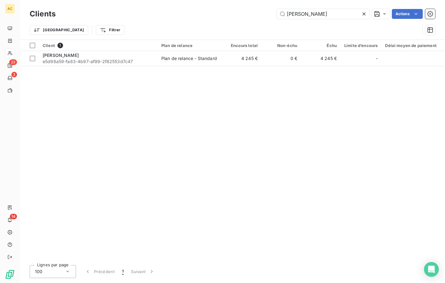
drag, startPoint x: 303, startPoint y: 15, endPoint x: 258, endPoint y: 9, distance: 45.9
click at [255, 8] on div "Clients andy Actions" at bounding box center [233, 13] width 406 height 13
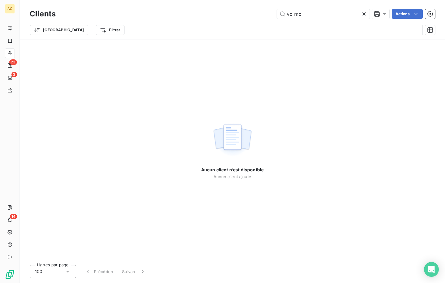
drag, startPoint x: 268, startPoint y: 13, endPoint x: 259, endPoint y: 14, distance: 9.0
click at [259, 14] on div "vo mo Actions" at bounding box center [249, 14] width 372 height 10
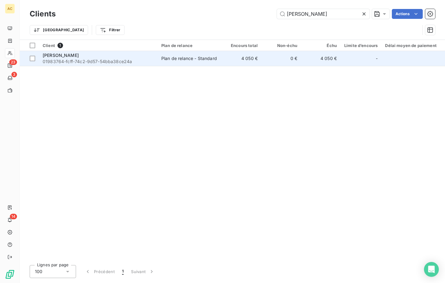
type input "[PERSON_NAME]"
click at [117, 55] on div "[PERSON_NAME]" at bounding box center [98, 55] width 111 height 6
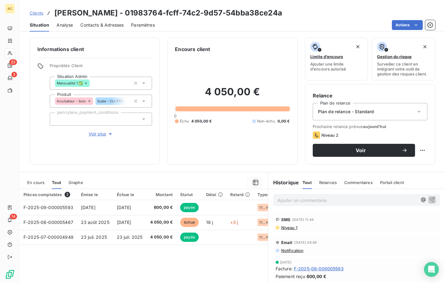
click at [101, 133] on span "Voir plus" at bounding box center [101, 134] width 25 height 6
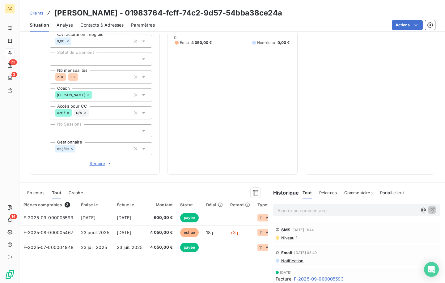
scroll to position [221, 0]
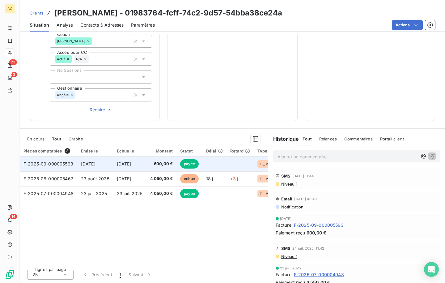
click at [131, 165] on span "[DATE]" at bounding box center [124, 163] width 15 height 5
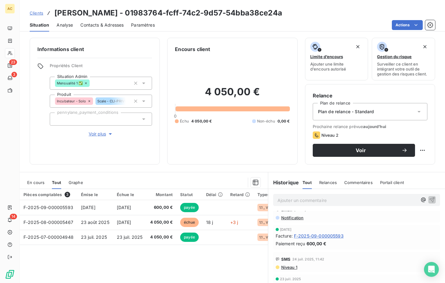
click at [111, 26] on span "Contacts & Adresses" at bounding box center [101, 25] width 43 height 6
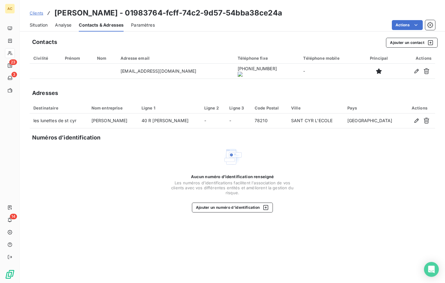
click at [44, 25] on span "Situation" at bounding box center [39, 25] width 18 height 6
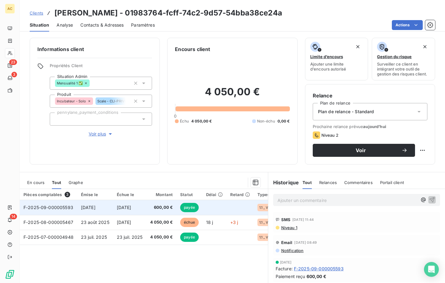
click at [95, 210] on span "[DATE]" at bounding box center [88, 207] width 15 height 5
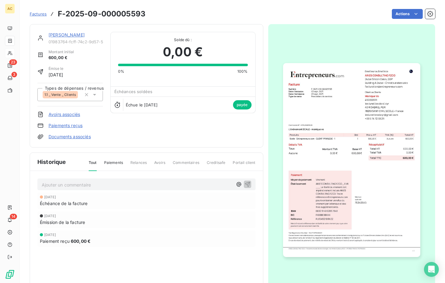
click at [330, 140] on img "button" at bounding box center [351, 160] width 137 height 194
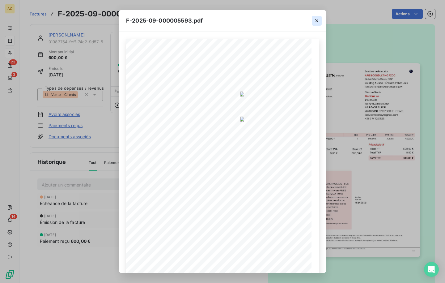
click at [317, 21] on icon "button" at bounding box center [317, 21] width 6 height 6
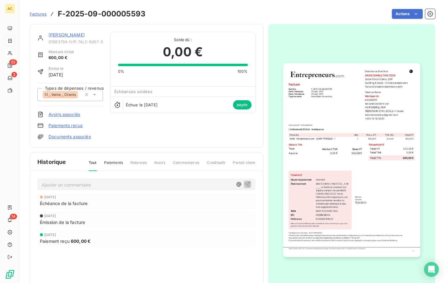
click at [66, 38] on div "[PERSON_NAME]" at bounding box center [76, 35] width 54 height 6
click at [66, 36] on link "[PERSON_NAME]" at bounding box center [67, 34] width 36 height 5
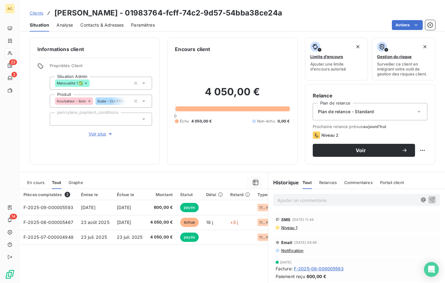
click at [98, 135] on span "Voir plus" at bounding box center [101, 134] width 25 height 6
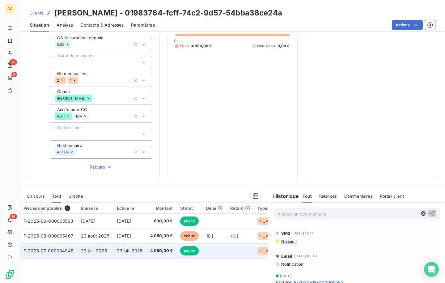
scroll to position [221, 0]
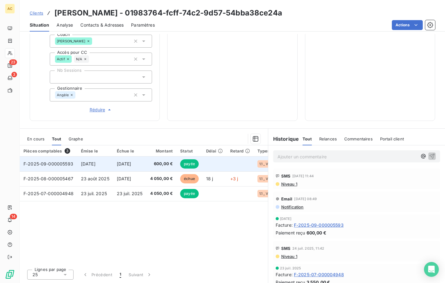
click at [145, 159] on td "[DATE]" at bounding box center [129, 163] width 33 height 15
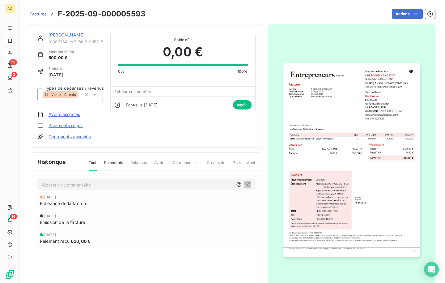
click at [346, 153] on img "button" at bounding box center [351, 160] width 137 height 194
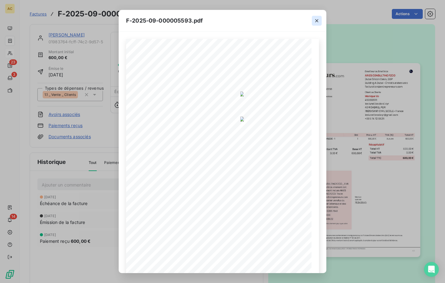
click at [316, 21] on icon "button" at bounding box center [316, 20] width 3 height 3
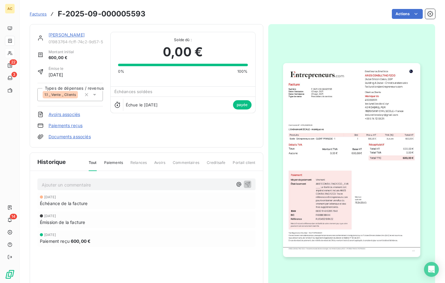
click at [57, 35] on link "[PERSON_NAME]" at bounding box center [67, 34] width 36 height 5
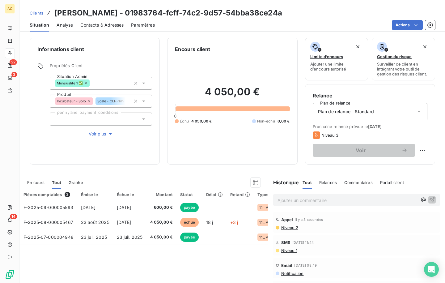
click at [300, 202] on p "Ajouter un commentaire ﻿" at bounding box center [348, 200] width 140 height 8
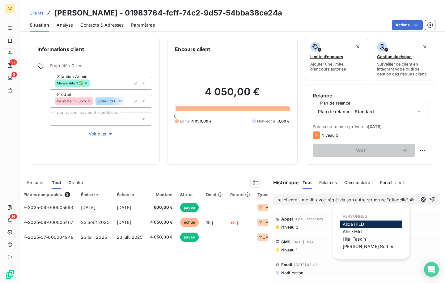
click at [355, 224] on span "[PERSON_NAME]" at bounding box center [354, 223] width 22 height 5
click at [351, 225] on span "[PERSON_NAME]" at bounding box center [354, 223] width 22 height 5
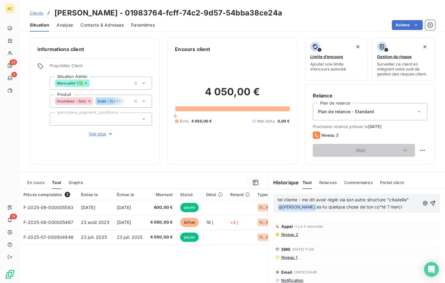
click at [365, 209] on p "tel cliente - me dit avoir réglé via son autre structure "citadelle" @ [PERSON_…" at bounding box center [349, 203] width 142 height 15
click at [430, 203] on icon "button" at bounding box center [433, 203] width 6 height 6
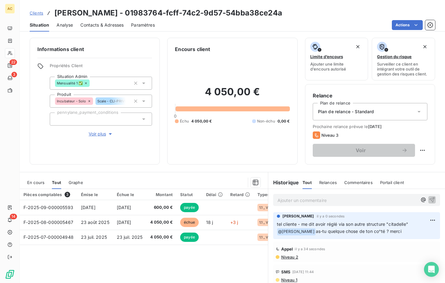
click at [35, 13] on span "Clients" at bounding box center [37, 13] width 14 height 5
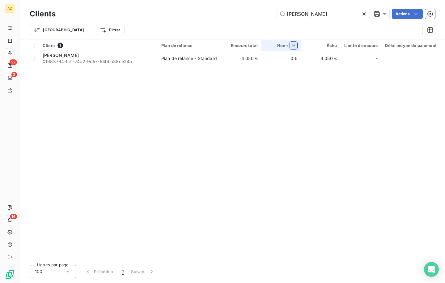
drag, startPoint x: 316, startPoint y: 11, endPoint x: 295, endPoint y: 42, distance: 37.2
click at [276, 10] on div "[PERSON_NAME] vo Actions" at bounding box center [249, 14] width 372 height 10
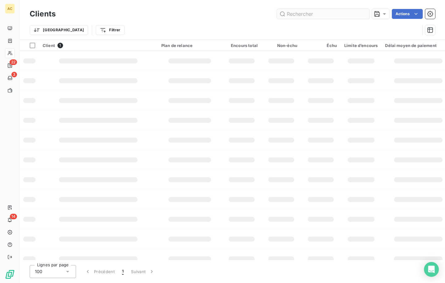
click at [305, 16] on input "text" at bounding box center [323, 14] width 93 height 10
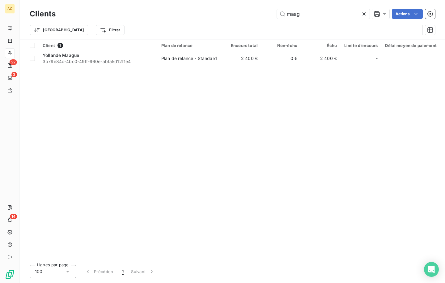
type input "maag"
drag, startPoint x: 310, startPoint y: 15, endPoint x: 283, endPoint y: 19, distance: 26.8
click at [276, 12] on div "maag Actions" at bounding box center [249, 14] width 372 height 10
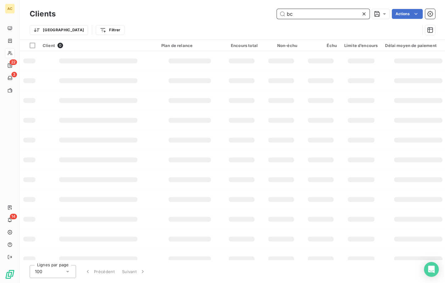
type input "b"
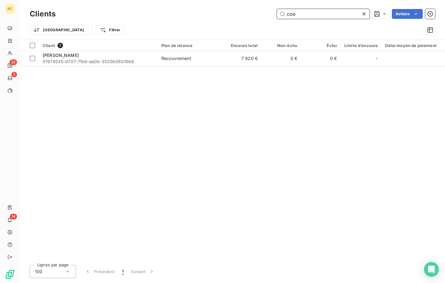
click at [318, 17] on input "coe" at bounding box center [323, 14] width 93 height 10
drag, startPoint x: 286, startPoint y: 13, endPoint x: 281, endPoint y: 11, distance: 6.0
click at [281, 11] on input "coe" at bounding box center [323, 14] width 93 height 10
drag, startPoint x: 308, startPoint y: 14, endPoint x: 284, endPoint y: 14, distance: 24.4
click at [284, 14] on input "masika" at bounding box center [323, 14] width 93 height 10
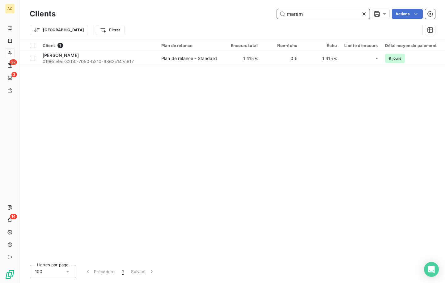
drag, startPoint x: 289, startPoint y: 13, endPoint x: 270, endPoint y: 13, distance: 18.9
click at [270, 13] on div "maram Actions" at bounding box center [249, 14] width 372 height 10
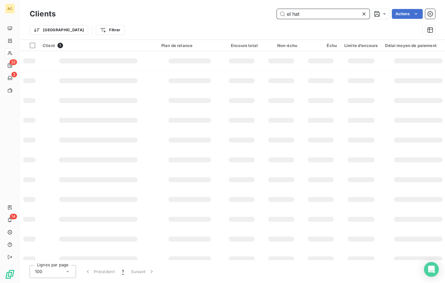
type input "el hata"
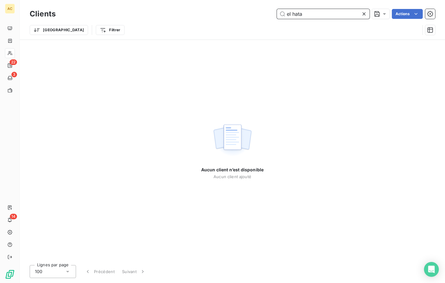
drag, startPoint x: 302, startPoint y: 15, endPoint x: 277, endPoint y: 15, distance: 25.7
click at [277, 15] on input "el hata" at bounding box center [323, 14] width 93 height 10
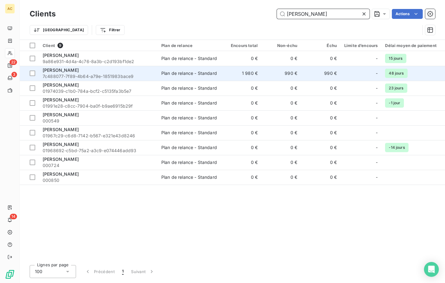
type input "[PERSON_NAME]"
click at [101, 72] on div "[PERSON_NAME]" at bounding box center [98, 70] width 111 height 6
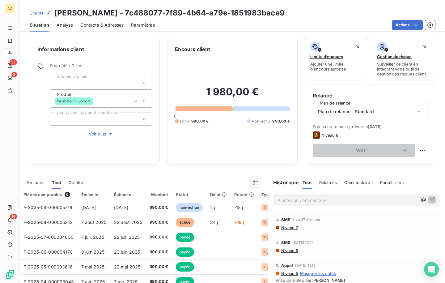
scroll to position [18, 0]
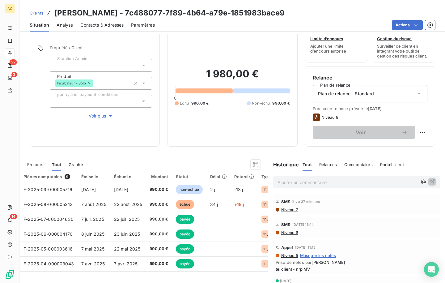
click at [104, 118] on span "Voir plus" at bounding box center [101, 116] width 25 height 6
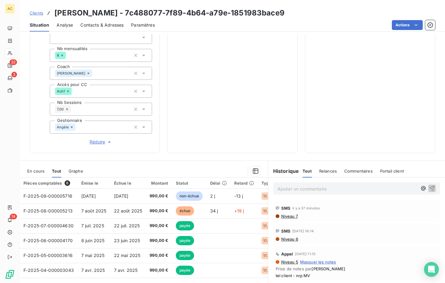
scroll to position [221, 0]
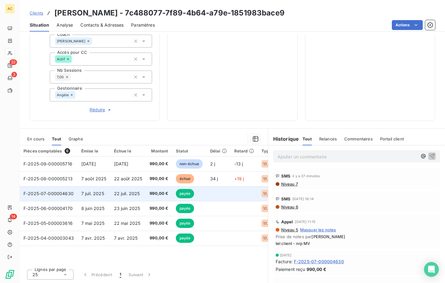
click at [125, 196] on span "22 juil. 2025" at bounding box center [127, 193] width 26 height 5
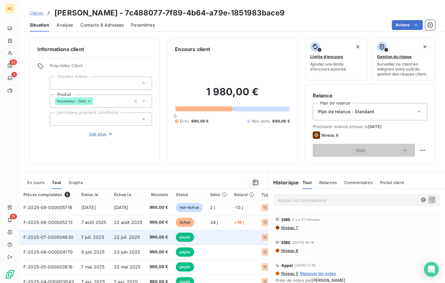
click at [147, 239] on td "990,00 €" at bounding box center [159, 237] width 26 height 15
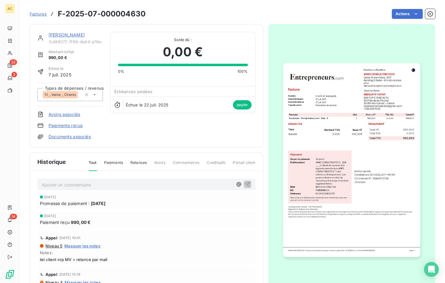
click at [74, 35] on link "[PERSON_NAME]" at bounding box center [67, 34] width 36 height 5
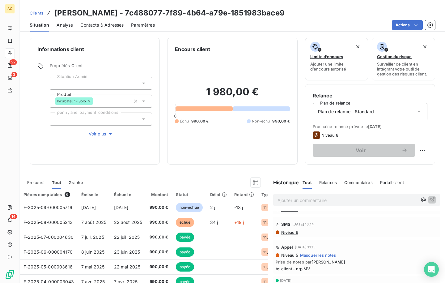
click at [115, 25] on span "Contacts & Adresses" at bounding box center [101, 25] width 43 height 6
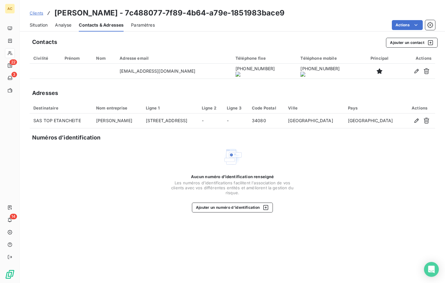
click at [45, 28] on span "Situation" at bounding box center [39, 25] width 18 height 6
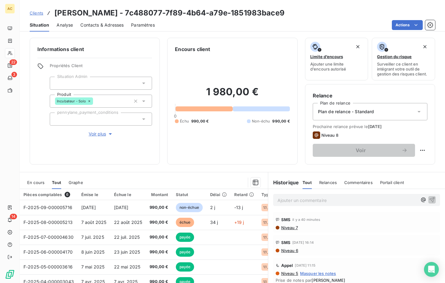
click at [319, 199] on p "Ajouter un commentaire ﻿" at bounding box center [348, 200] width 140 height 8
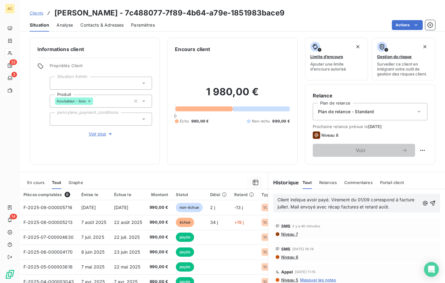
click at [327, 199] on span "Client indique avoir payé. Virement du 01/09 correspond à facture juillet. Mail…" at bounding box center [347, 203] width 139 height 12
click at [430, 203] on icon "button" at bounding box center [432, 203] width 5 height 5
